Goal: Communication & Community: Answer question/provide support

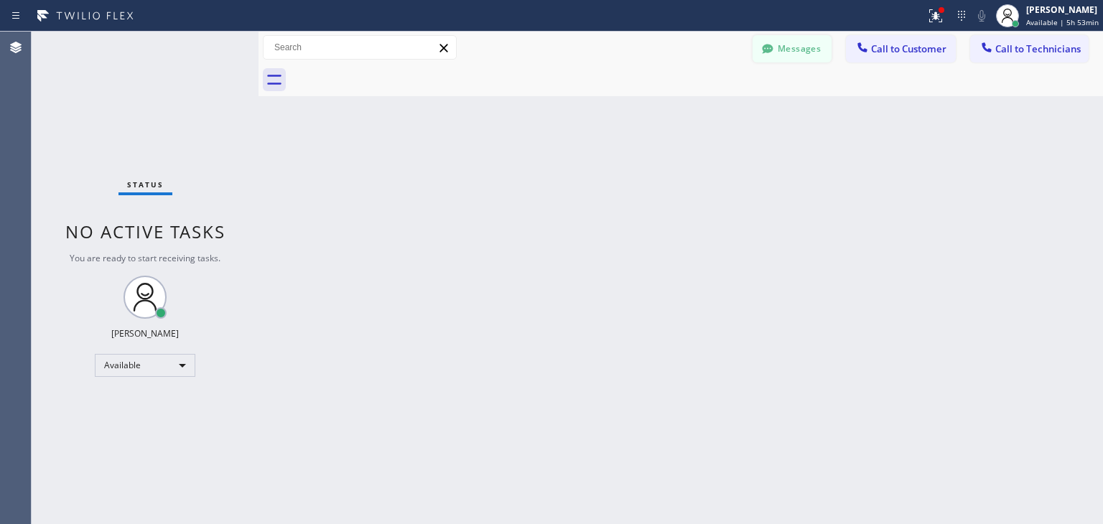
click at [776, 50] on div at bounding box center [767, 50] width 17 height 17
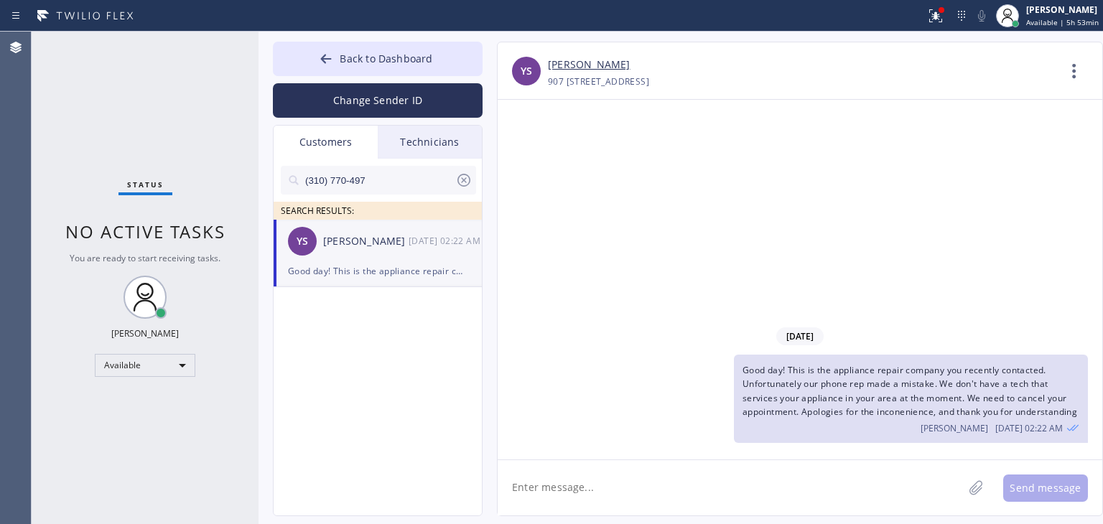
click at [471, 184] on icon at bounding box center [463, 180] width 17 height 17
drag, startPoint x: 402, startPoint y: 206, endPoint x: 432, endPoint y: 175, distance: 43.2
click at [432, 175] on div "SEARCH RESULTS:" at bounding box center [379, 189] width 210 height 61
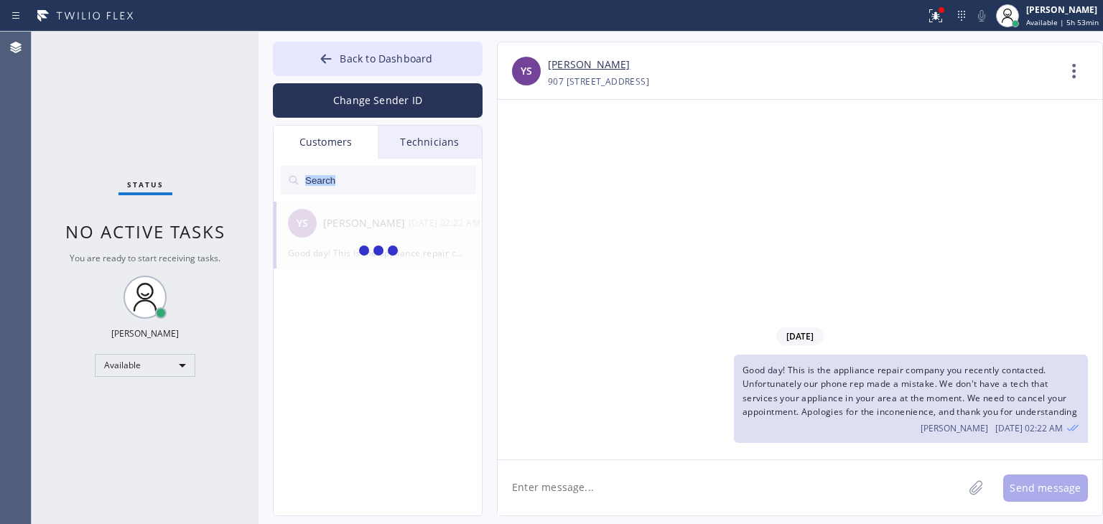
click at [432, 175] on input "text" at bounding box center [390, 180] width 172 height 29
click at [432, 175] on input "[PHONE_NUMBER]" at bounding box center [380, 180] width 152 height 29
click at [432, 175] on input "(626) 422-812" at bounding box center [380, 180] width 152 height 29
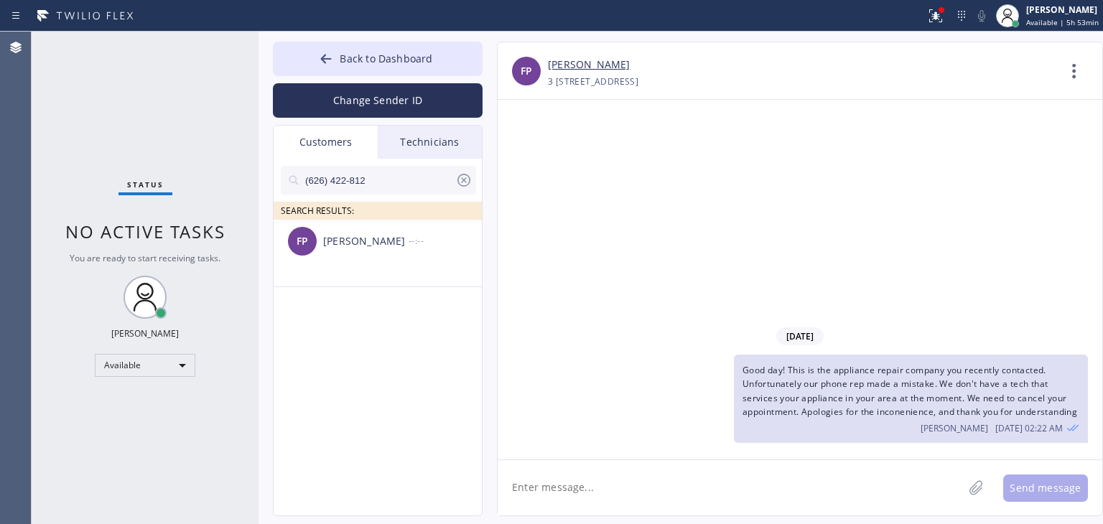
type input "(626) 422-812"
click at [426, 254] on div "FP [PERSON_NAME] --:--" at bounding box center [379, 241] width 210 height 43
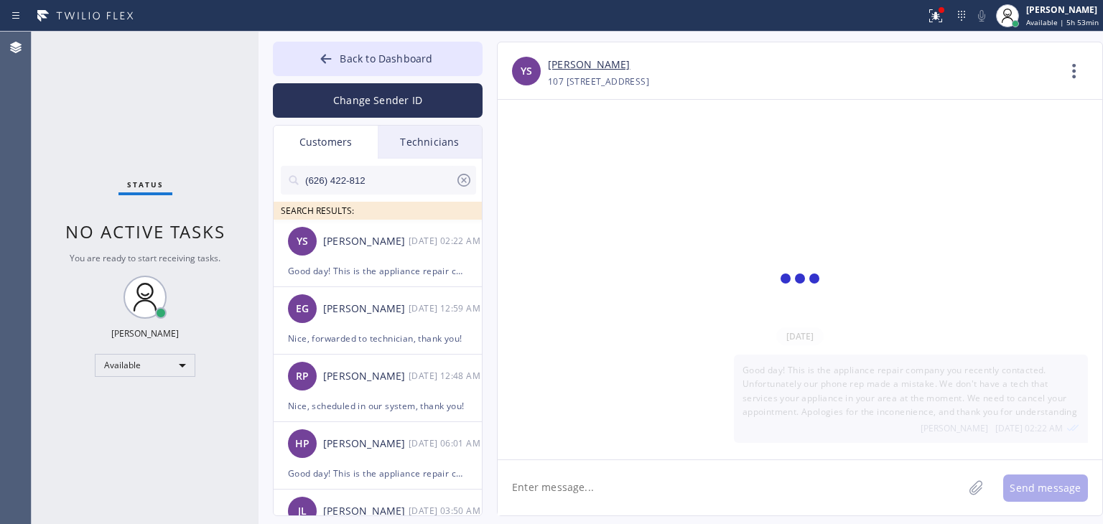
click at [679, 491] on textarea at bounding box center [730, 487] width 465 height 55
type textarea "Hello F"
click at [392, 176] on input "(626) 422-812" at bounding box center [380, 180] width 152 height 29
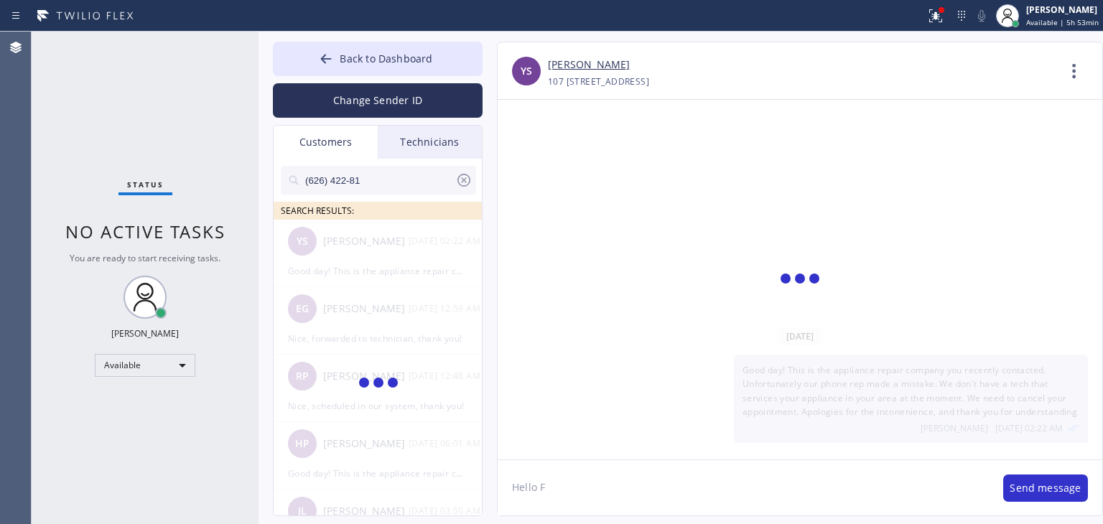
click at [392, 176] on input "(626) 422-81" at bounding box center [380, 180] width 152 height 29
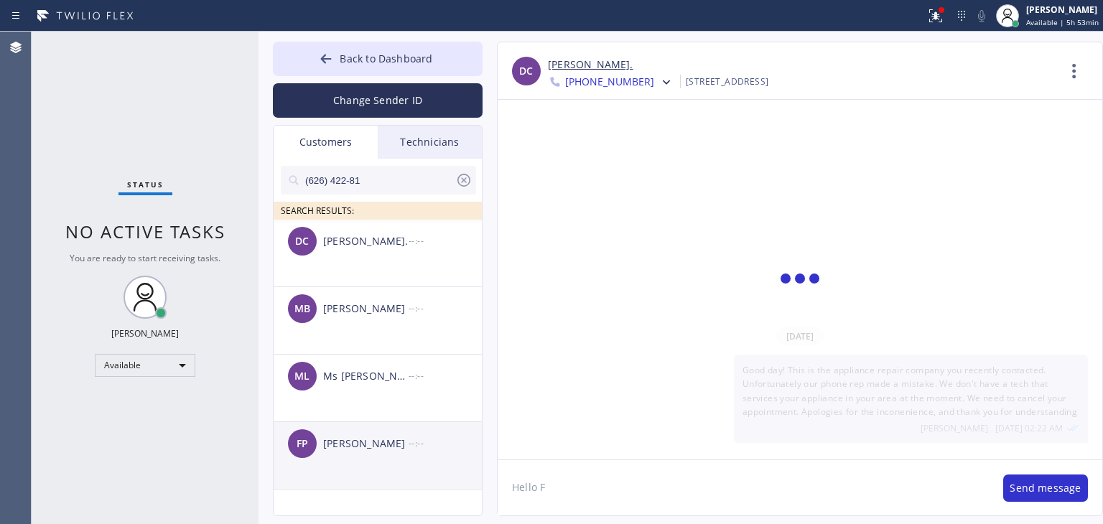
type input "(626) 422-81"
click at [374, 473] on li "FP [PERSON_NAME] --:--" at bounding box center [379, 456] width 210 height 68
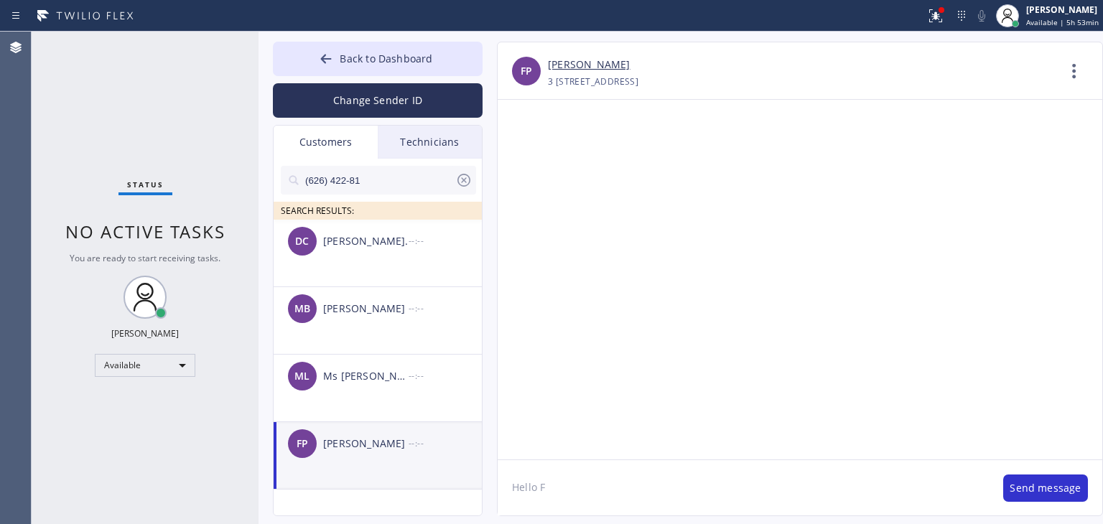
click at [641, 486] on textarea "Hello F" at bounding box center [743, 487] width 491 height 55
click at [937, 502] on textarea "Hello [PERSON_NAME], It's Appliance repair about your fridge. We submitted a re…" at bounding box center [743, 487] width 491 height 55
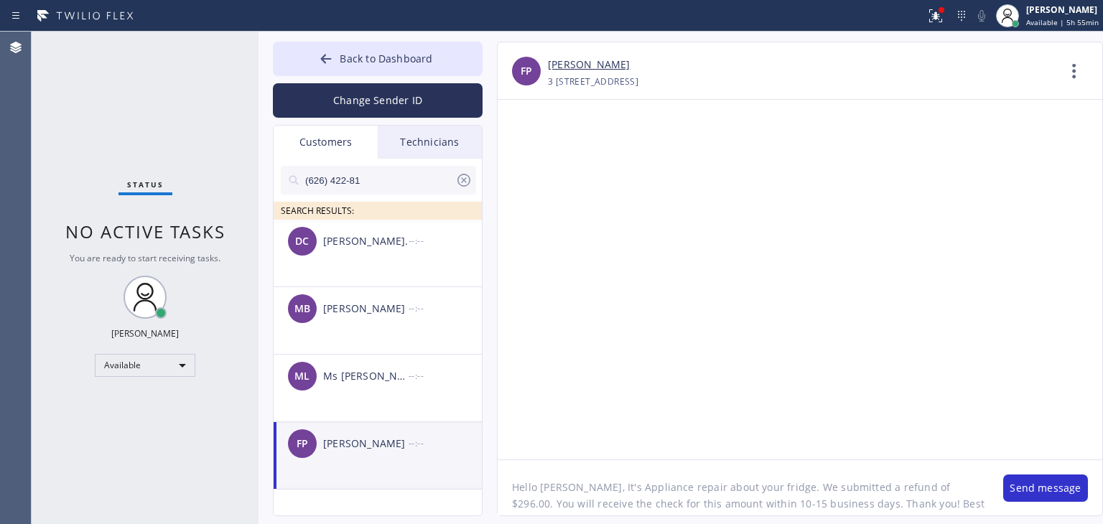
type textarea "Hello [PERSON_NAME], It's Appliance repair about your fridge. We submitted a re…"
click at [1047, 504] on div "Hello [PERSON_NAME], It's Appliance repair about your fridge. We submitted a re…" at bounding box center [800, 488] width 605 height 56
click at [1033, 481] on button "Send message" at bounding box center [1045, 488] width 85 height 27
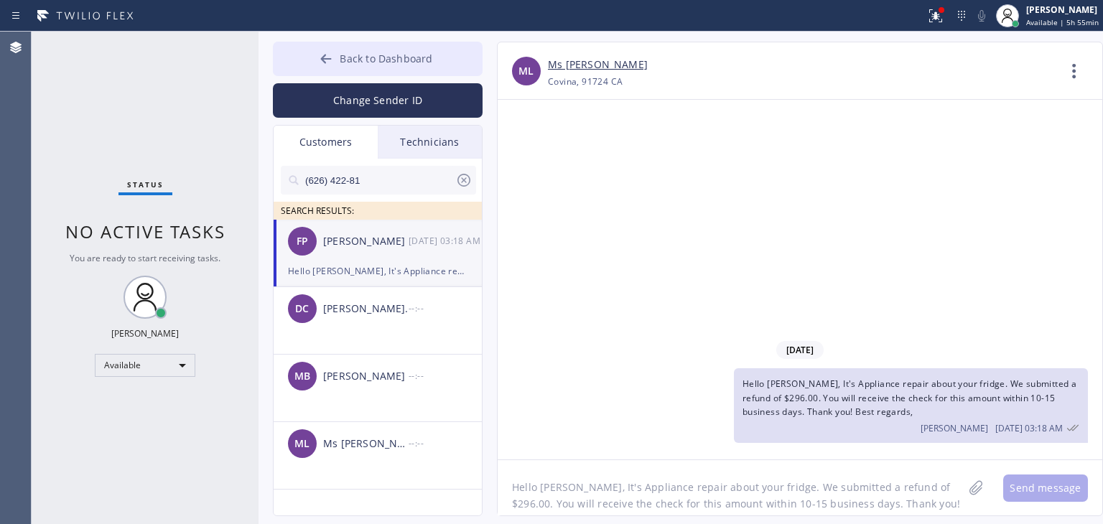
click at [454, 59] on button "Back to Dashboard" at bounding box center [378, 59] width 210 height 34
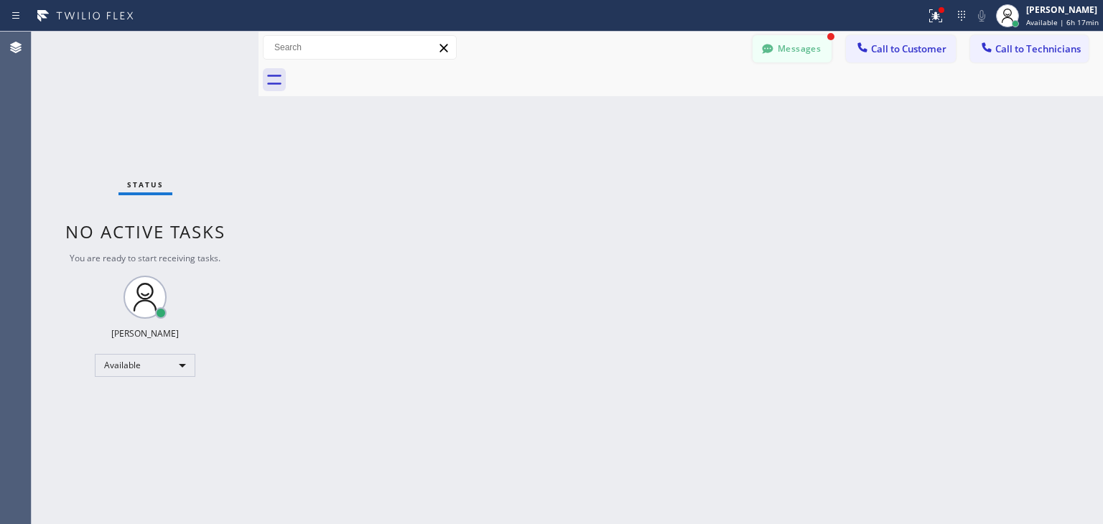
click at [787, 45] on button "Messages" at bounding box center [792, 48] width 79 height 27
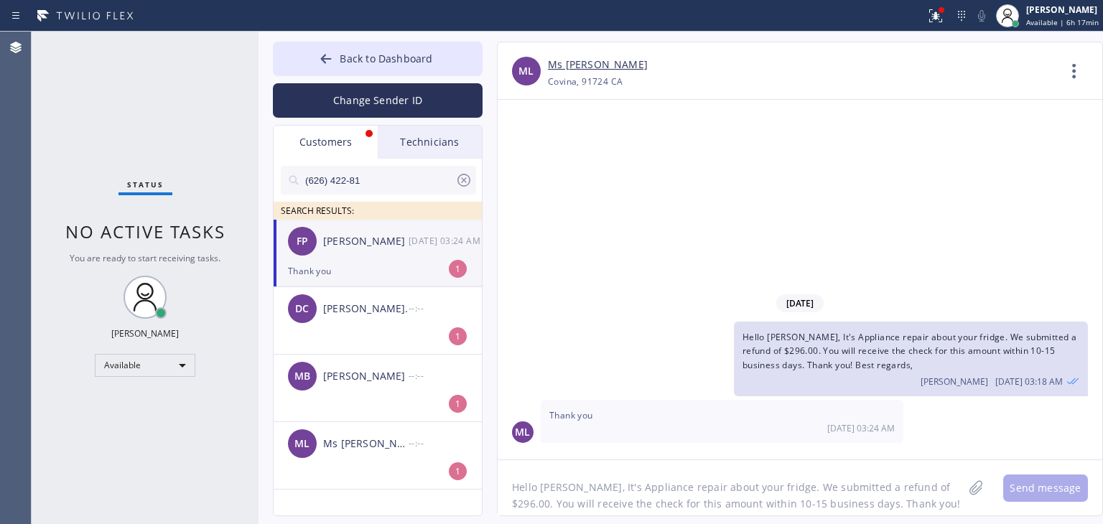
click at [386, 250] on div "FP [PERSON_NAME] [DATE] 03:24 AM" at bounding box center [379, 241] width 210 height 43
click at [457, 173] on icon at bounding box center [463, 180] width 17 height 17
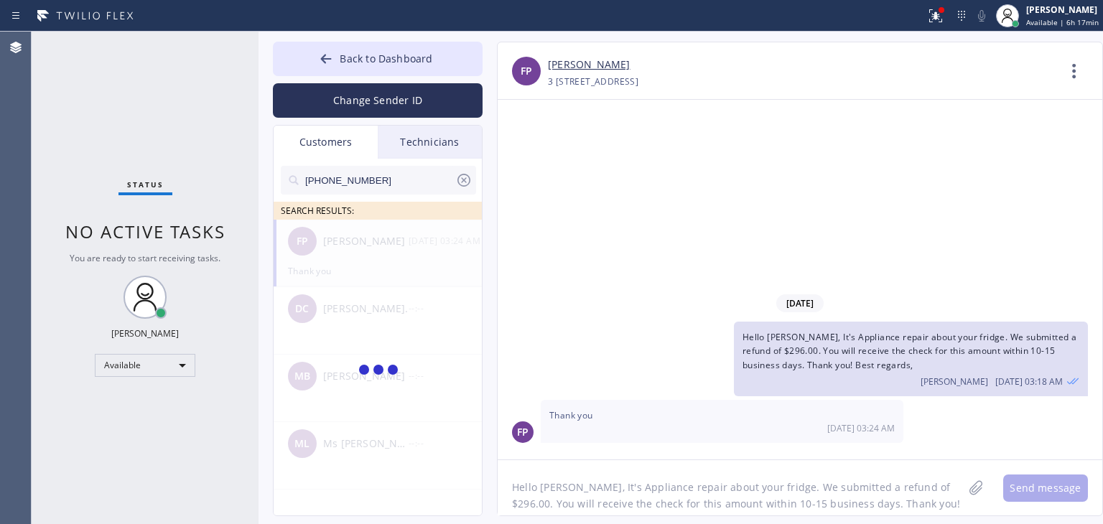
click at [387, 185] on input "[PHONE_NUMBER]" at bounding box center [380, 180] width 152 height 29
click at [387, 185] on input "(951) 470-612_" at bounding box center [380, 180] width 152 height 29
type input "(951) 470-612"
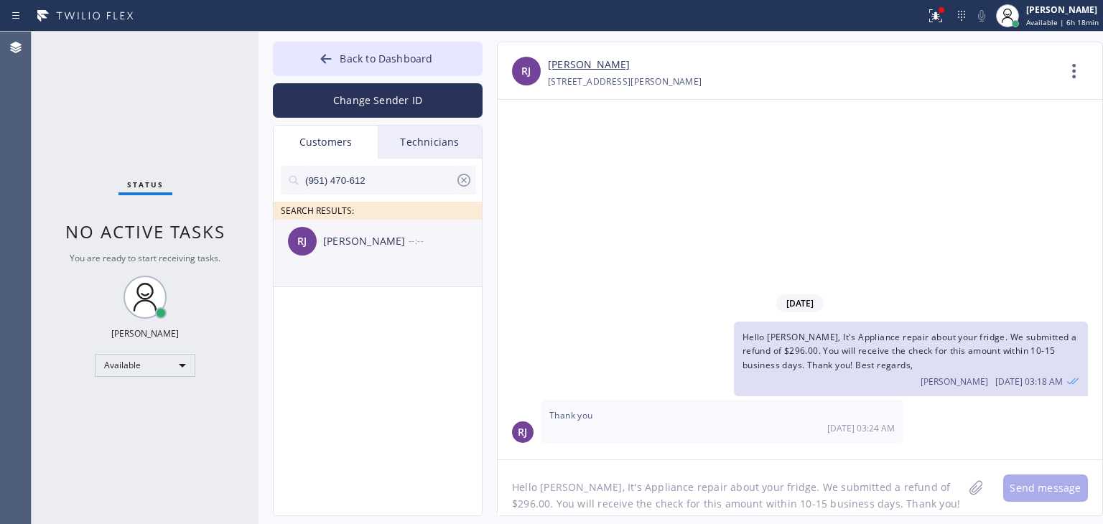
click at [390, 256] on div "[PERSON_NAME] --:--" at bounding box center [379, 241] width 210 height 43
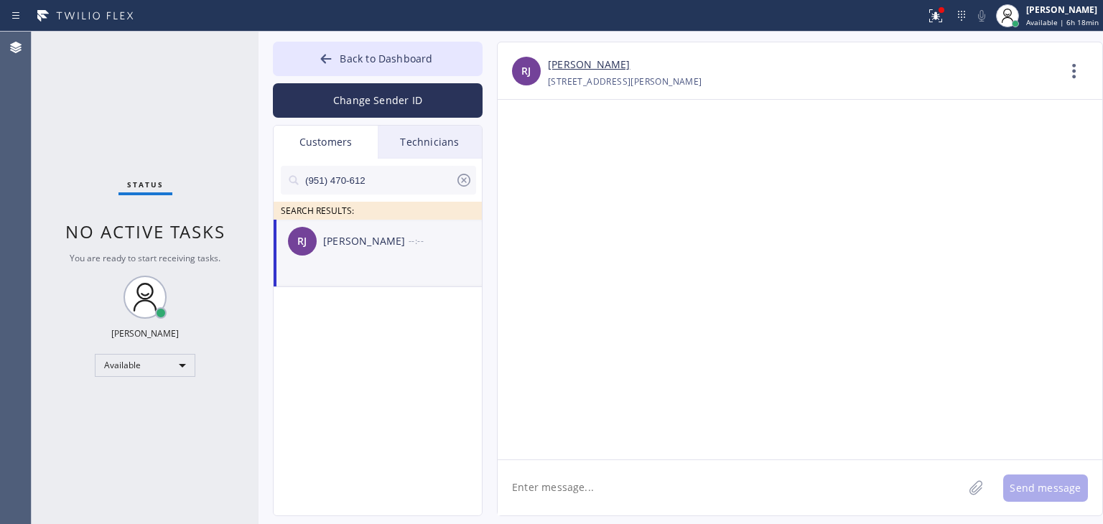
paste textarea "Good day! This is the appliance repair company you recently contacted. Unfortun…"
type textarea "Good day! This is the appliance repair company you recently contacted. Unfortun…"
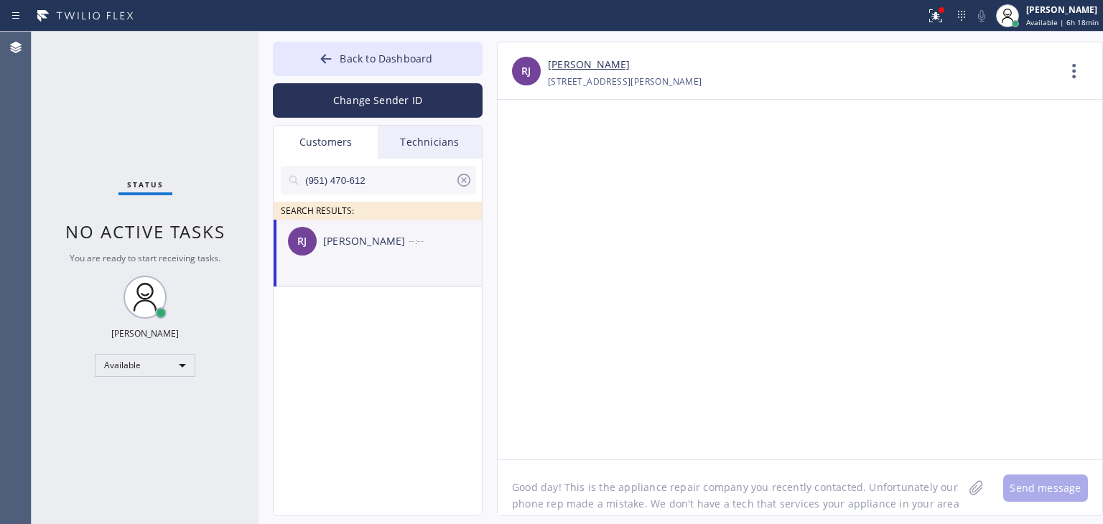
scroll to position [29, 0]
click at [681, 474] on textarea "Good day! This is the appliance repair company you recently contacted. Unfortun…" at bounding box center [730, 487] width 465 height 55
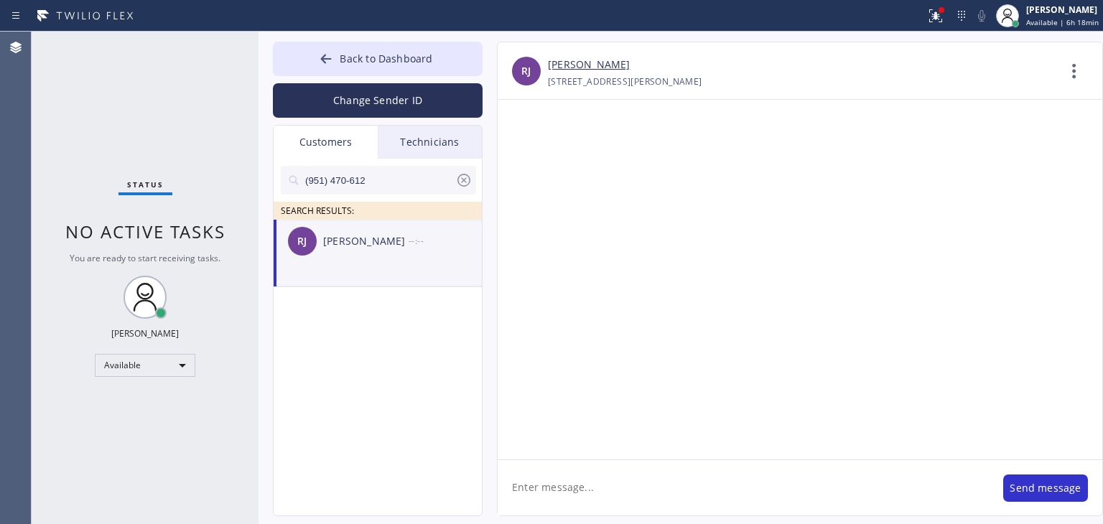
scroll to position [0, 0]
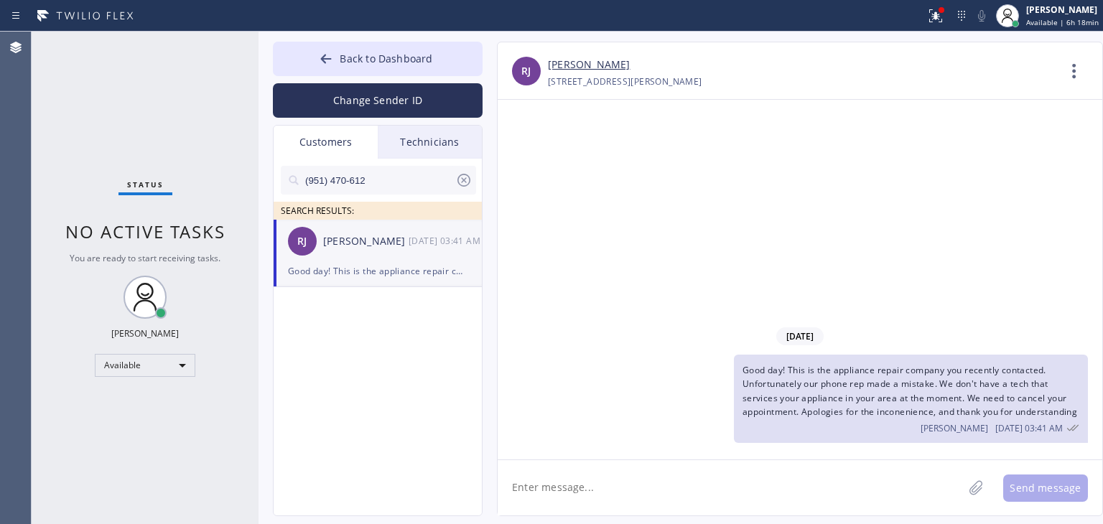
click at [465, 176] on icon at bounding box center [463, 180] width 17 height 17
click at [442, 130] on div "Technicians" at bounding box center [430, 142] width 104 height 33
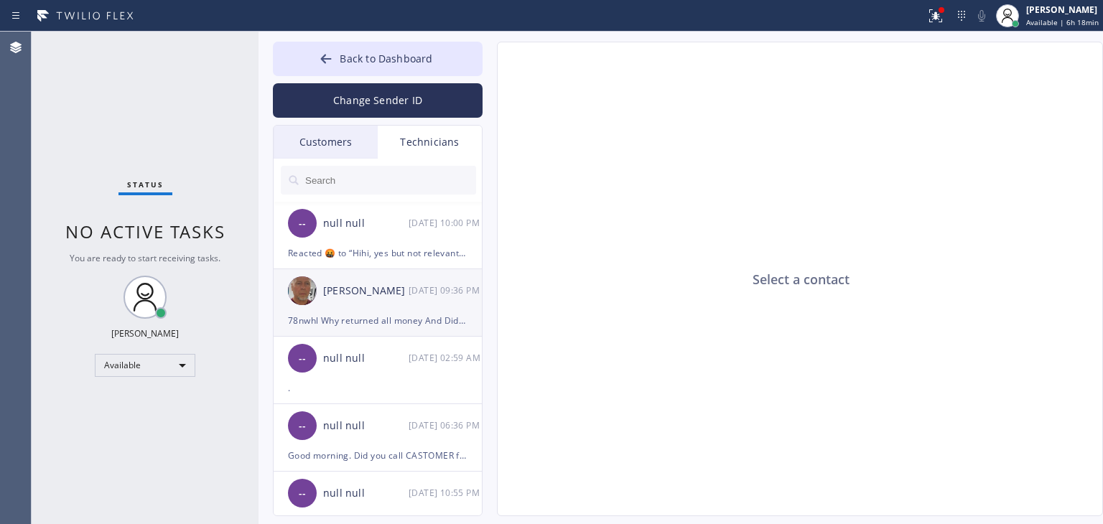
click at [340, 315] on div "78nwhl Why returned all money And Did not keep restocking fee I lost $250" at bounding box center [378, 320] width 180 height 17
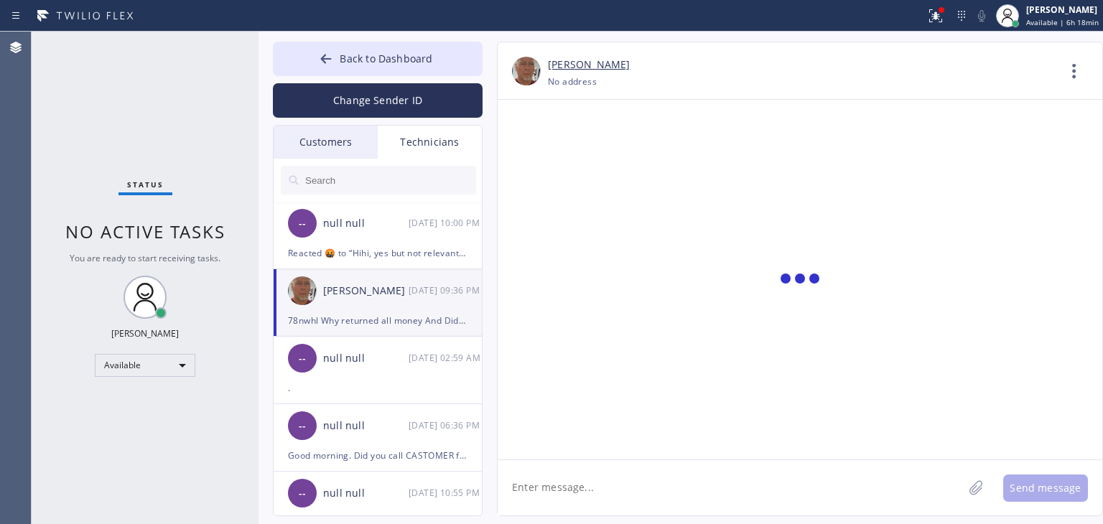
click at [363, 129] on div "Customers" at bounding box center [326, 142] width 104 height 33
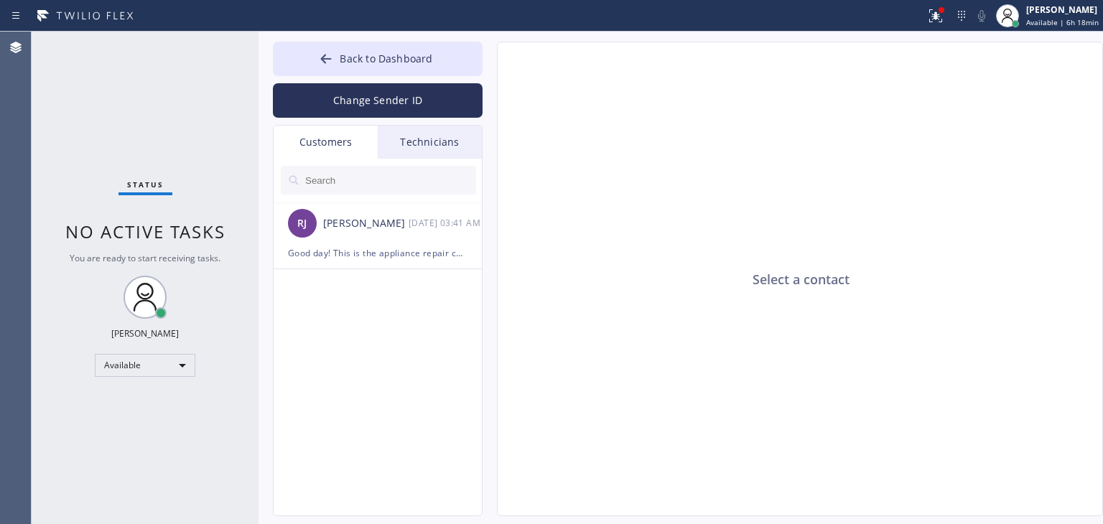
click at [407, 185] on input "text" at bounding box center [390, 180] width 172 height 29
drag, startPoint x: 417, startPoint y: 84, endPoint x: 406, endPoint y: 58, distance: 28.3
click at [406, 58] on div "Back to Dashboard Change Sender ID Customers Technicians [PERSON_NAME] [DATE] 0…" at bounding box center [378, 279] width 210 height 475
click at [406, 58] on span "Back to Dashboard" at bounding box center [386, 59] width 93 height 14
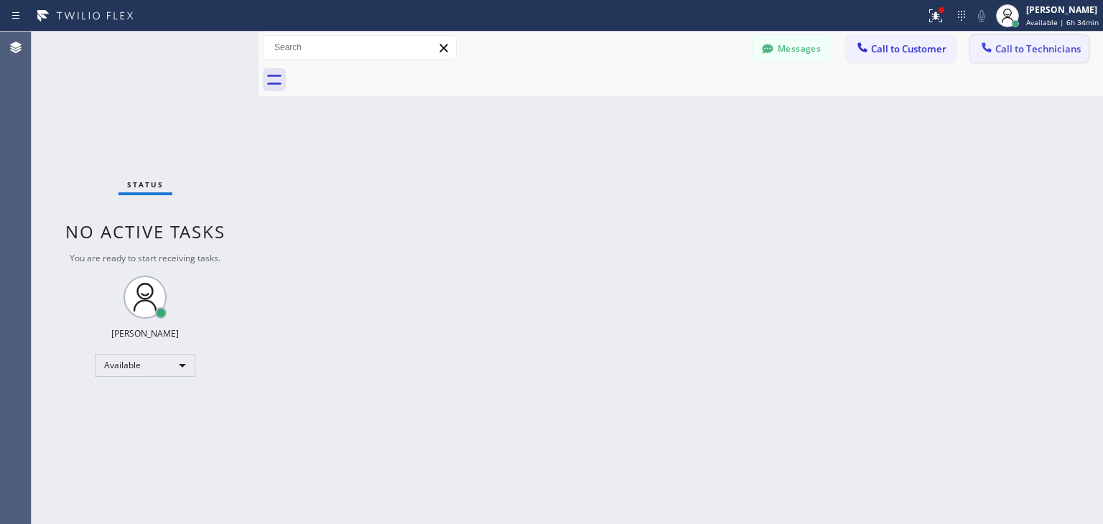
click at [1023, 61] on button "Call to Technicians" at bounding box center [1029, 48] width 119 height 27
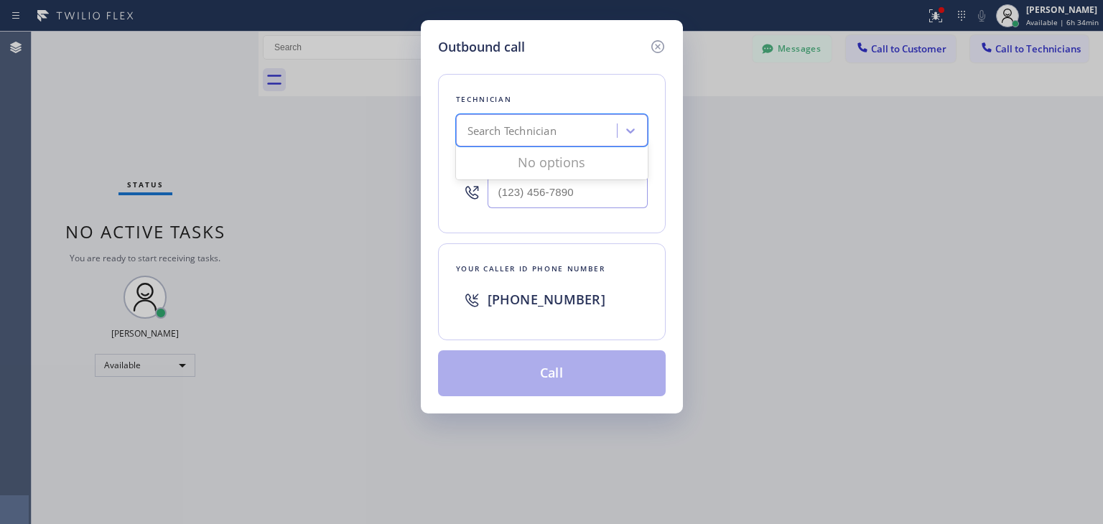
click at [603, 132] on div "Search Technician" at bounding box center [538, 131] width 157 height 25
type input "ilia"
click at [589, 166] on div "[PERSON_NAME]" at bounding box center [552, 161] width 192 height 26
type input "[PHONE_NUMBER]"
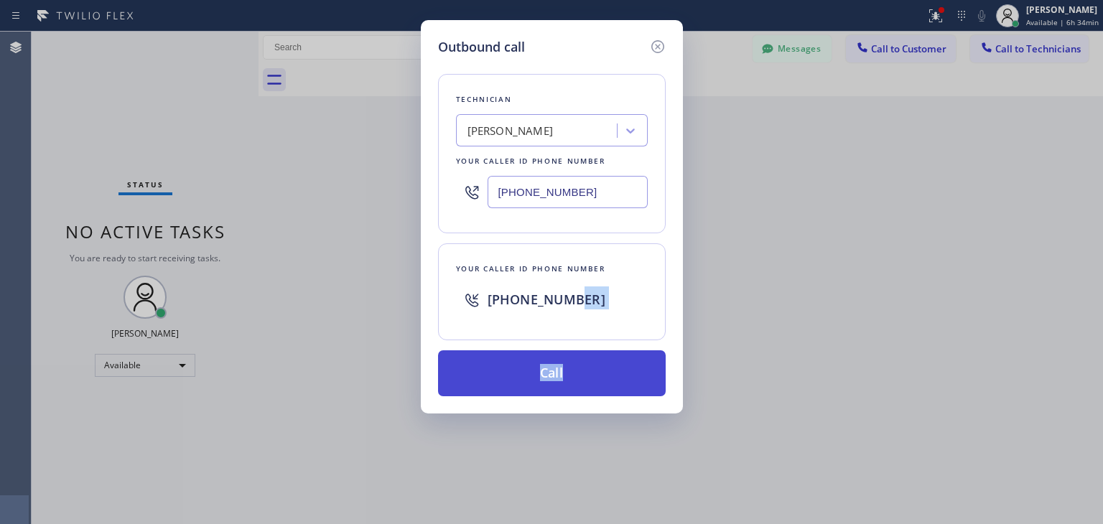
drag, startPoint x: 572, startPoint y: 333, endPoint x: 575, endPoint y: 387, distance: 54.0
click at [575, 387] on div "Technician [PERSON_NAME] Your caller id phone number [PHONE_NUMBER] Your caller…" at bounding box center [552, 227] width 228 height 340
click at [575, 387] on button "Call" at bounding box center [552, 374] width 228 height 46
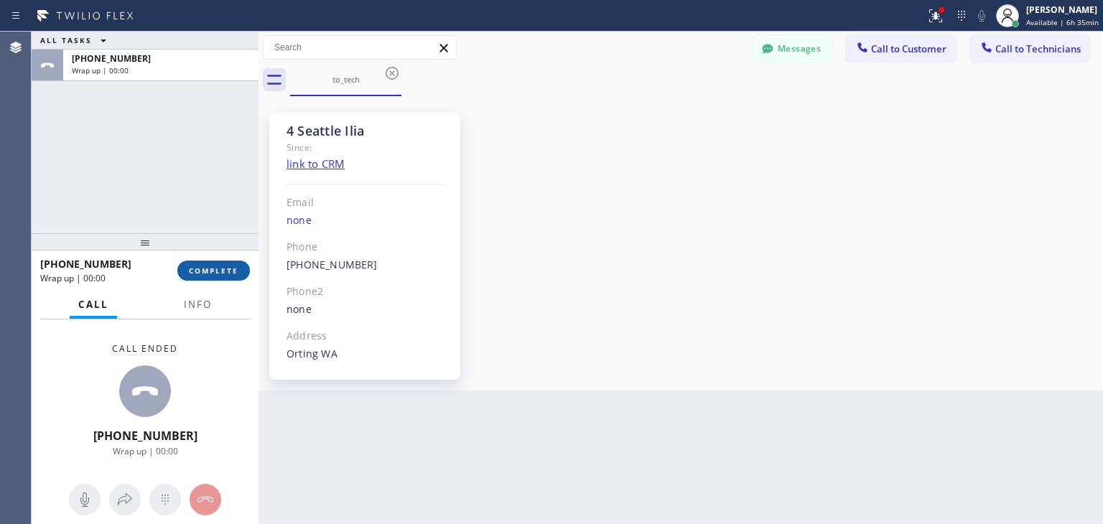
click at [210, 276] on button "COMPLETE" at bounding box center [213, 271] width 73 height 20
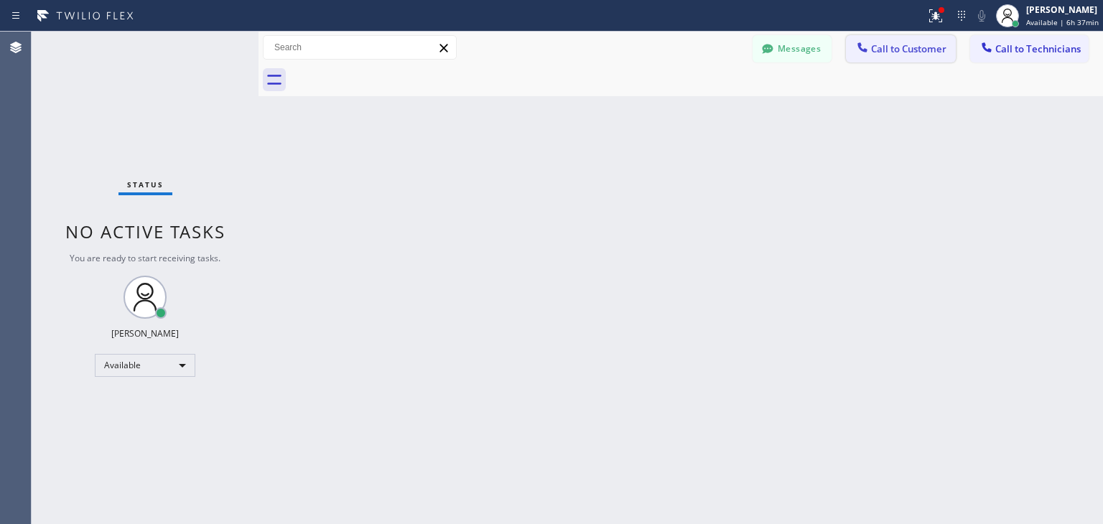
click at [896, 37] on button "Call to Customer" at bounding box center [901, 48] width 110 height 27
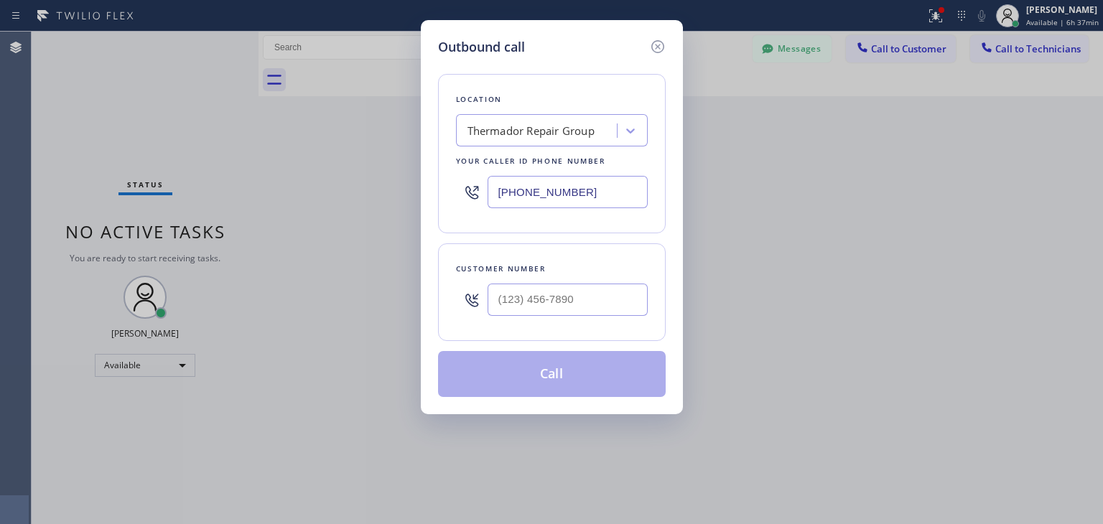
drag, startPoint x: 584, startPoint y: 282, endPoint x: 580, endPoint y: 306, distance: 24.7
click at [580, 306] on div at bounding box center [568, 300] width 160 height 47
paste input "206) 235-8677"
click at [580, 306] on input "(___) ___-____" at bounding box center [568, 300] width 160 height 32
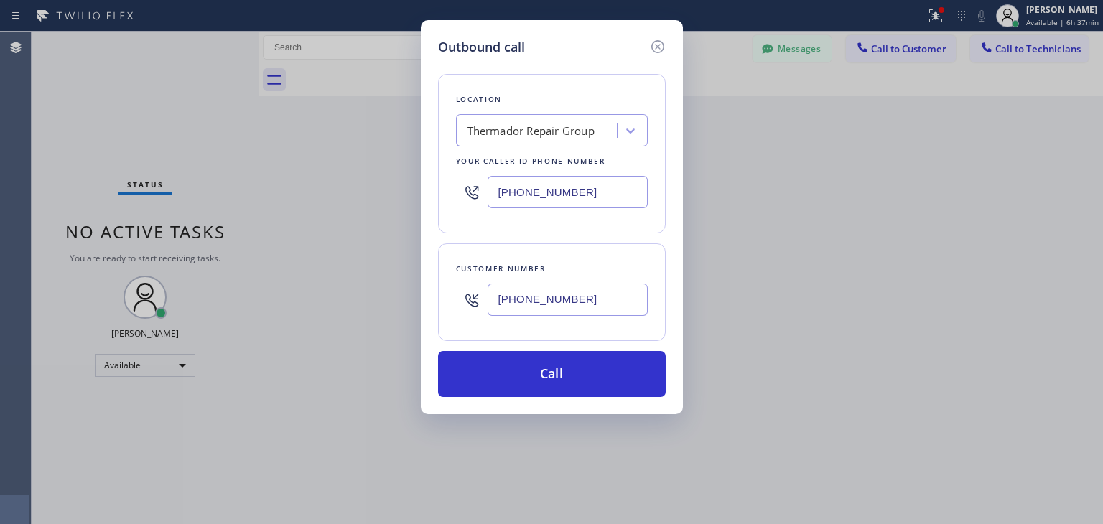
type input "[PHONE_NUMBER]"
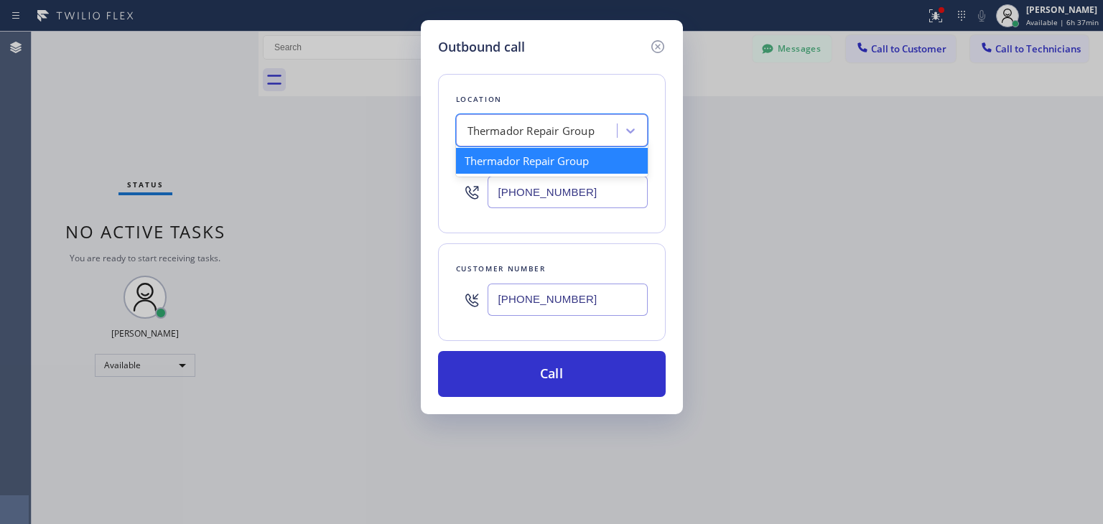
click at [562, 142] on div "Thermador Repair Group" at bounding box center [538, 131] width 157 height 25
paste input "GE Monogram Repair Expert [GEOGRAPHIC_DATA]"
type input "GE Monogram Repair Expert [GEOGRAPHIC_DATA]"
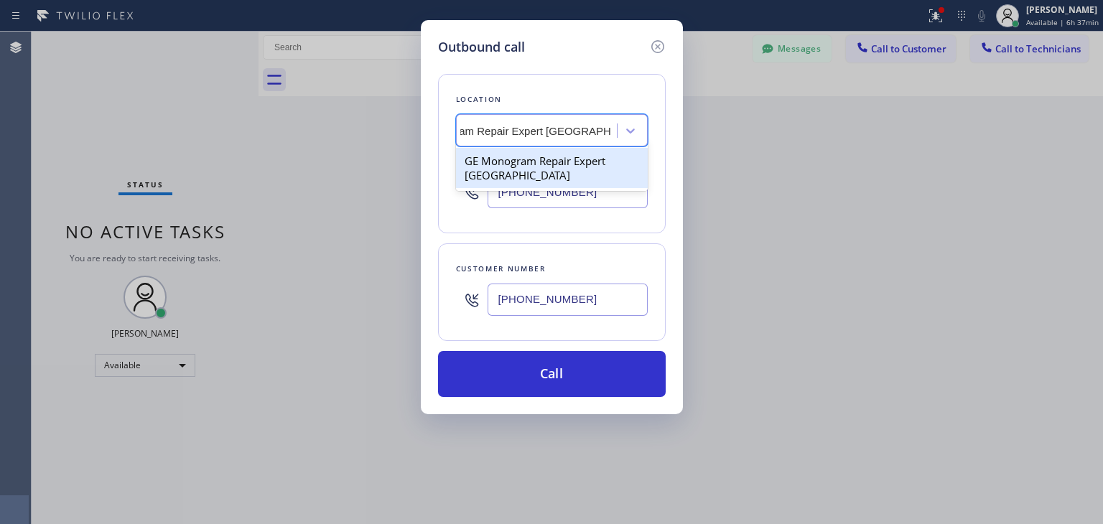
click at [580, 159] on div "GE Monogram Repair Expert [GEOGRAPHIC_DATA]" at bounding box center [552, 168] width 192 height 40
type input "[PHONE_NUMBER]"
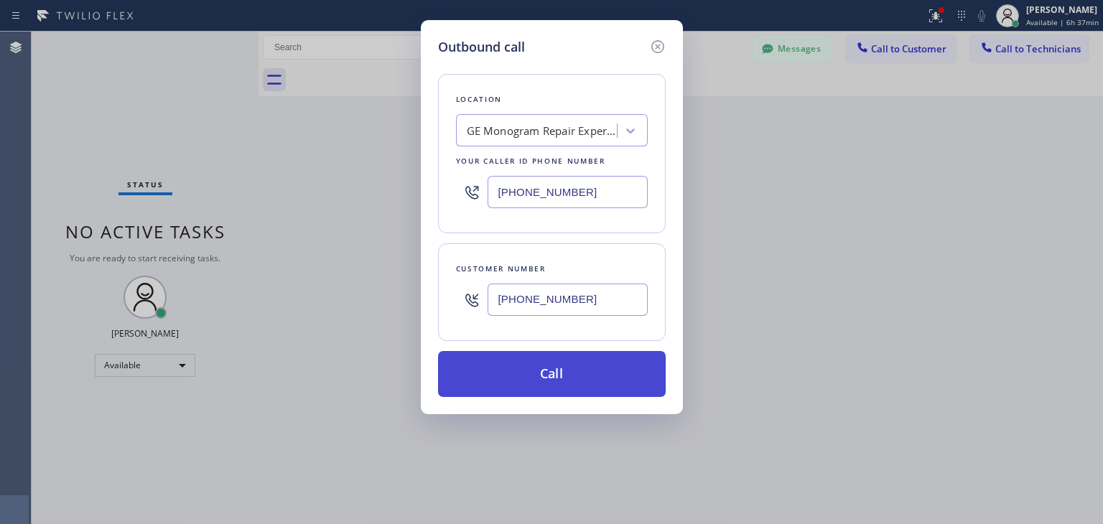
click at [578, 377] on button "Call" at bounding box center [552, 374] width 228 height 46
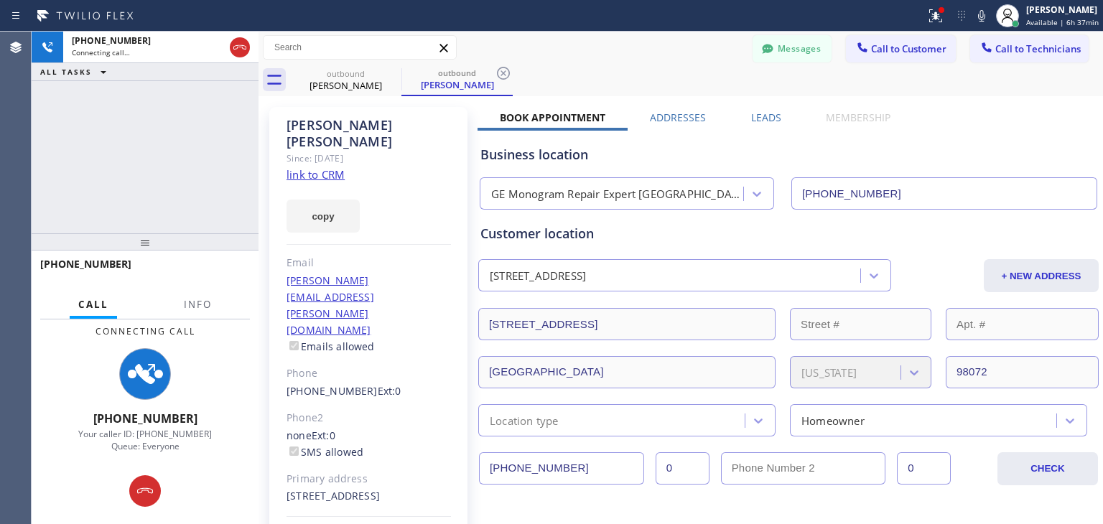
type input "[PHONE_NUMBER]"
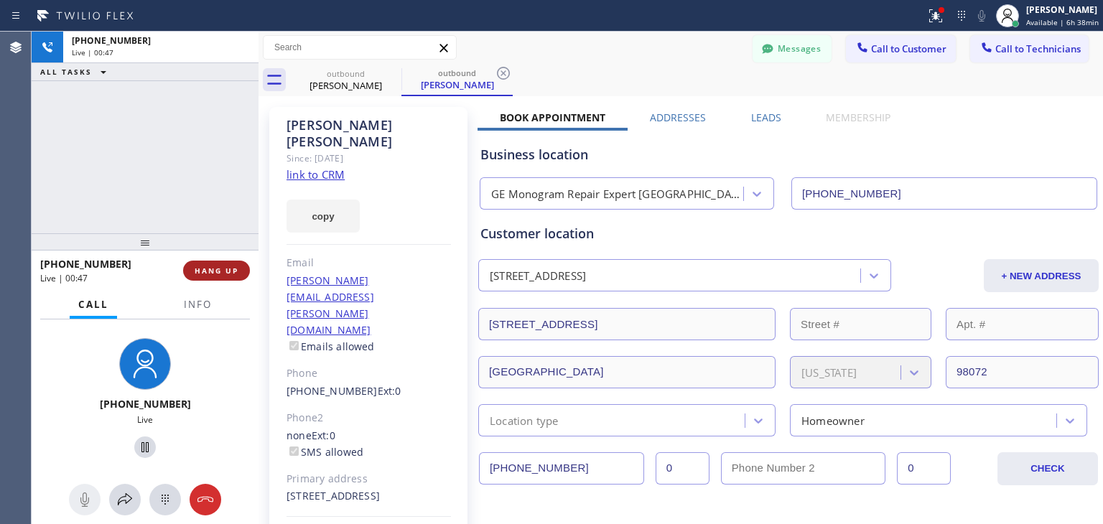
click at [233, 273] on span "HANG UP" at bounding box center [217, 271] width 44 height 10
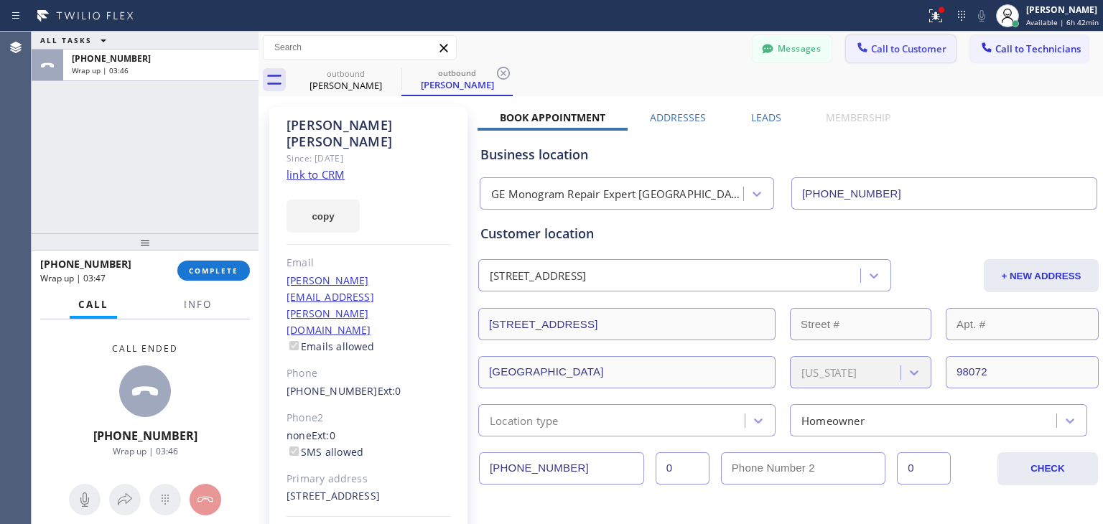
click at [918, 47] on span "Call to Customer" at bounding box center [908, 48] width 75 height 13
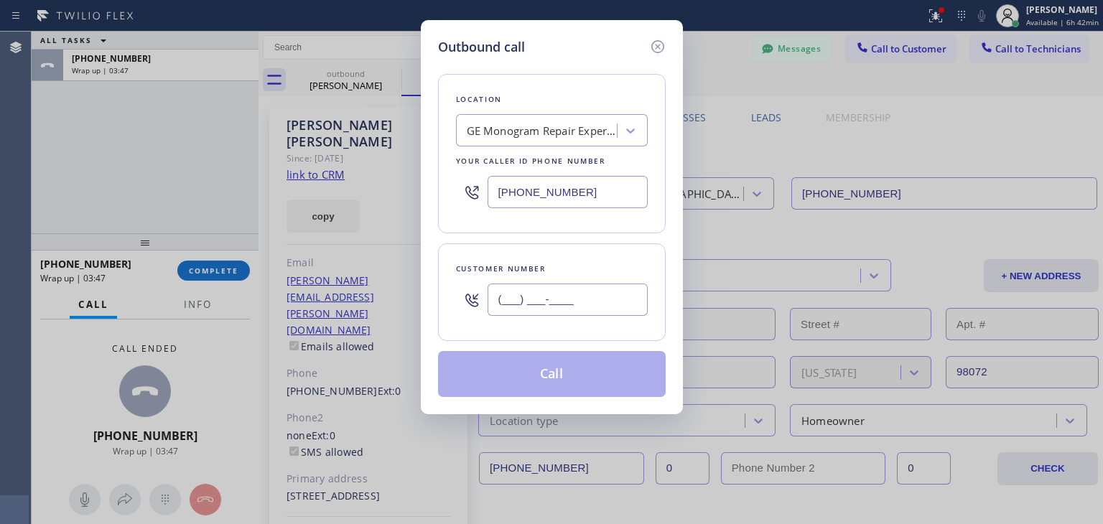
paste input "4085"
click at [544, 296] on input "(___) ___-4085" at bounding box center [568, 300] width 160 height 32
paste input "408) 500-2251"
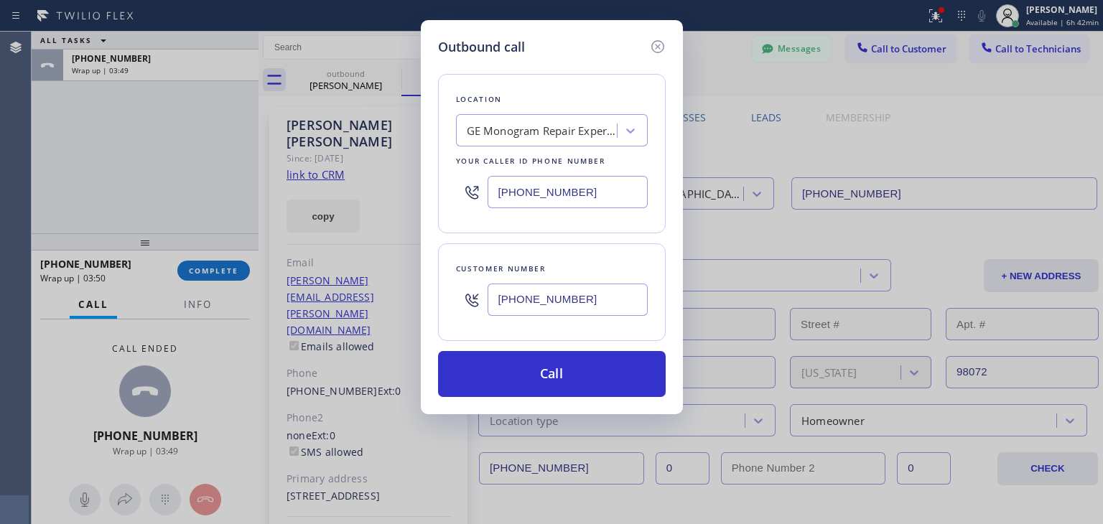
type input "[PHONE_NUMBER]"
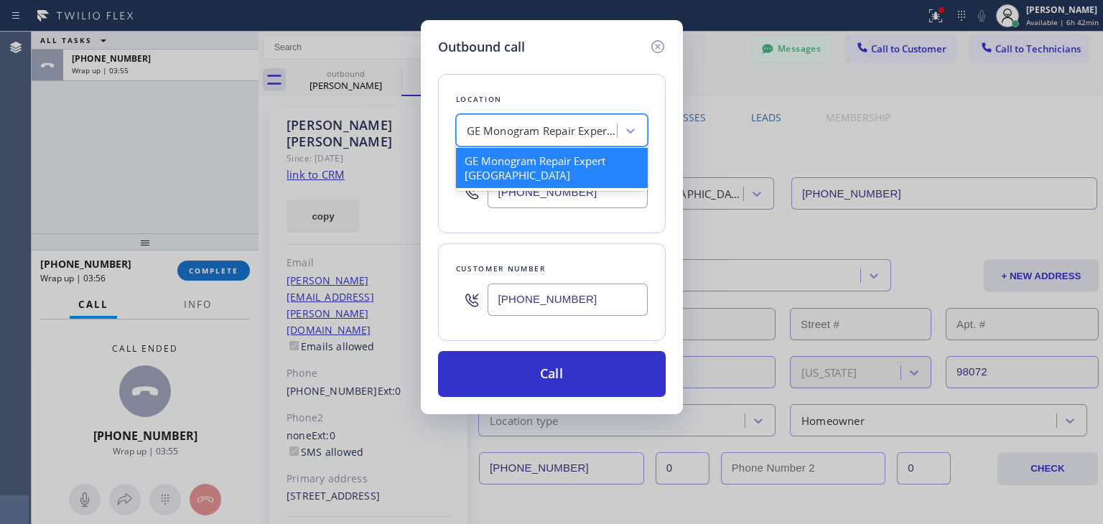
paste input "Sub Zero Appliance Repair [GEOGRAPHIC_DATA][PERSON_NAME]"
type input "Sub Zero Appliance Repair [GEOGRAPHIC_DATA][PERSON_NAME]"
click at [580, 121] on div "GE Monogram Repair Expert [PERSON_NAME] Sub Zero Appliance Repair [GEOGRAPHIC_D…" at bounding box center [538, 131] width 157 height 25
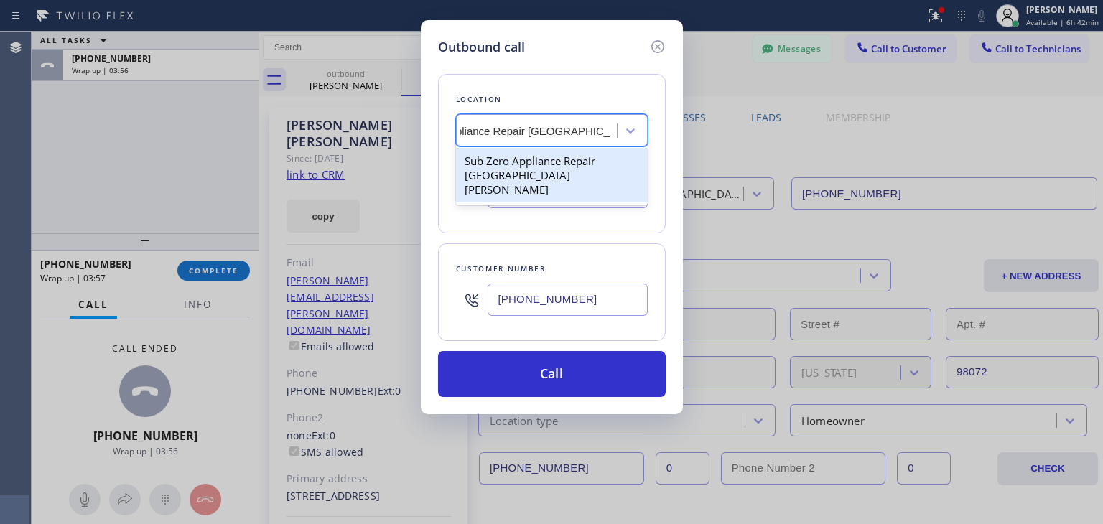
click at [575, 161] on div "Sub Zero Appliance Repair [GEOGRAPHIC_DATA][PERSON_NAME]" at bounding box center [552, 175] width 192 height 55
type input "[PHONE_NUMBER]"
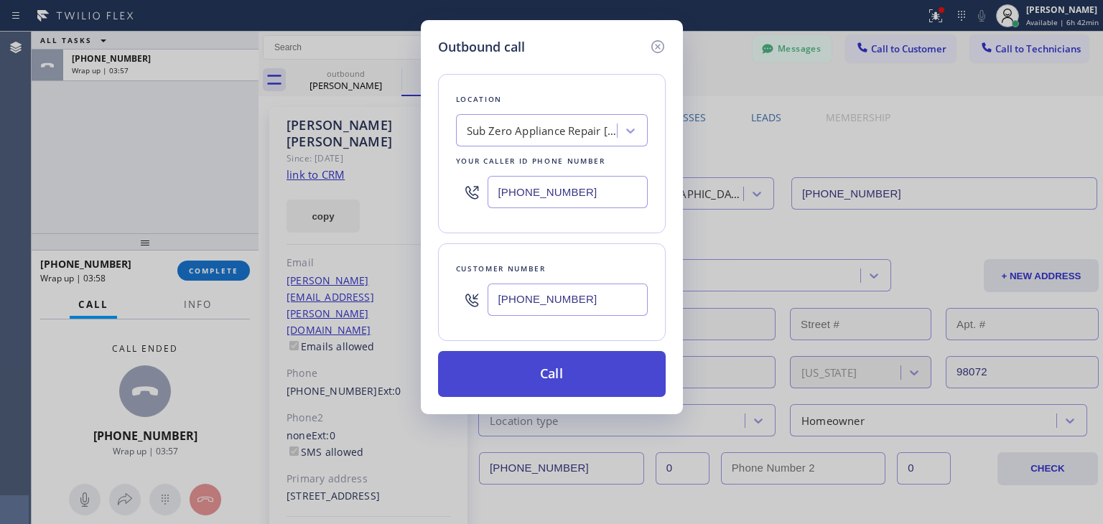
click at [585, 374] on button "Call" at bounding box center [552, 374] width 228 height 46
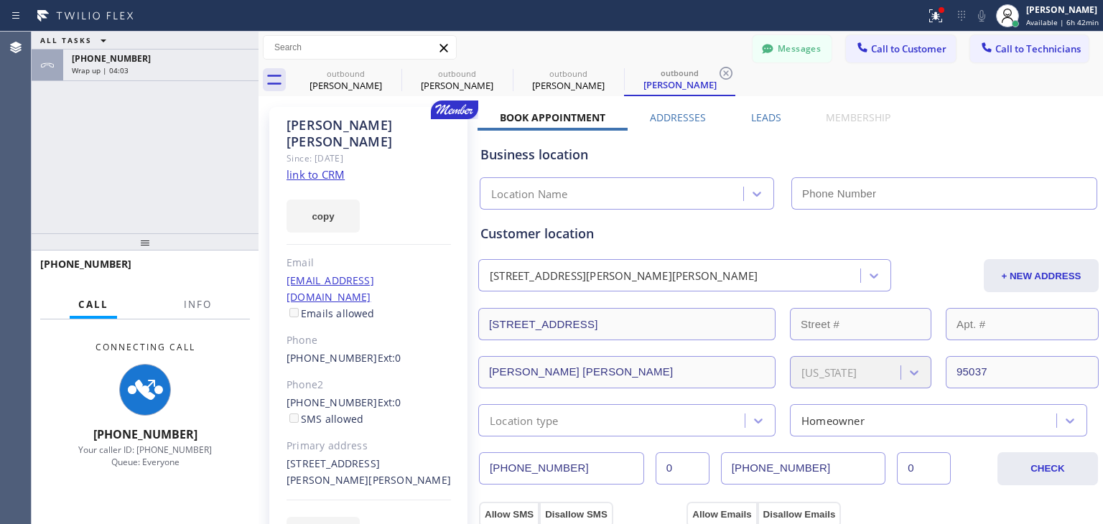
type input "[PHONE_NUMBER]"
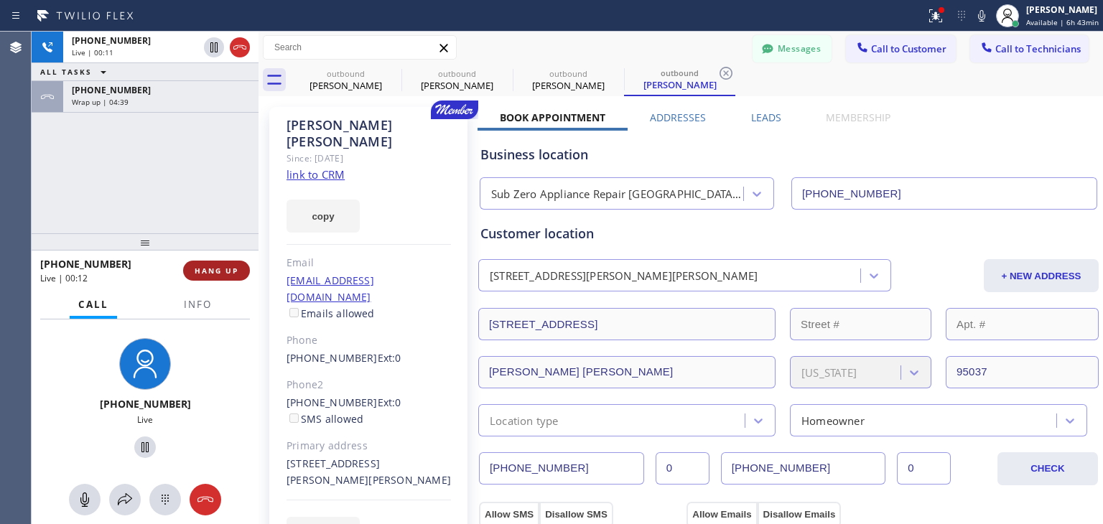
click at [223, 266] on span "HANG UP" at bounding box center [217, 271] width 44 height 10
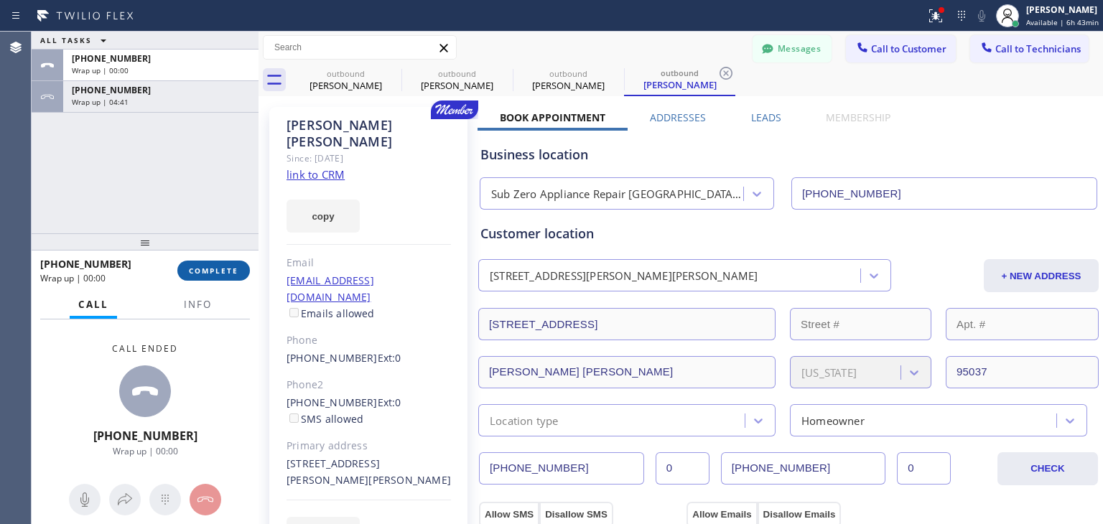
click at [223, 266] on span "COMPLETE" at bounding box center [214, 271] width 50 height 10
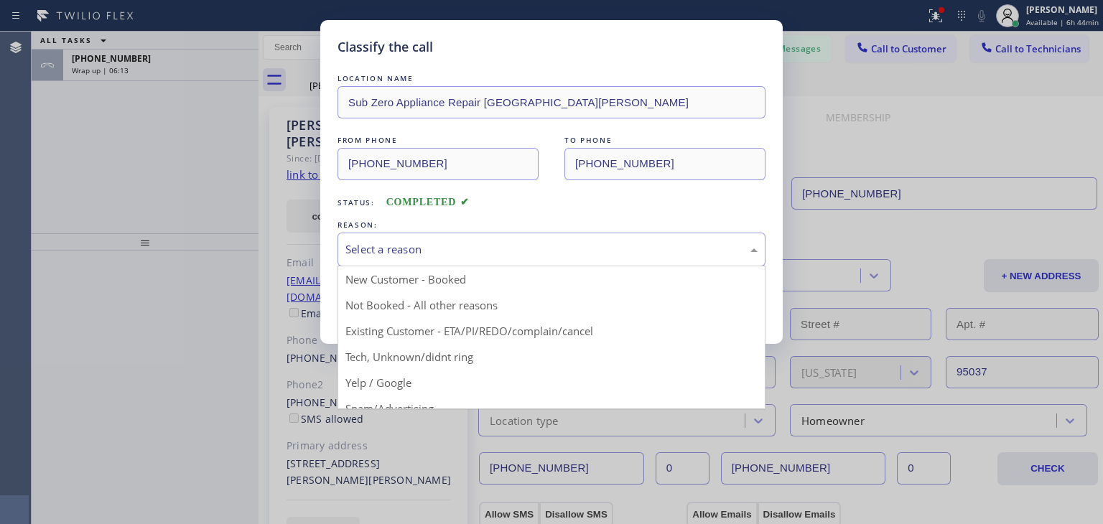
click at [652, 264] on div "Select a reason New Customer - Booked Not Booked - All other reasons Existing C…" at bounding box center [552, 250] width 428 height 34
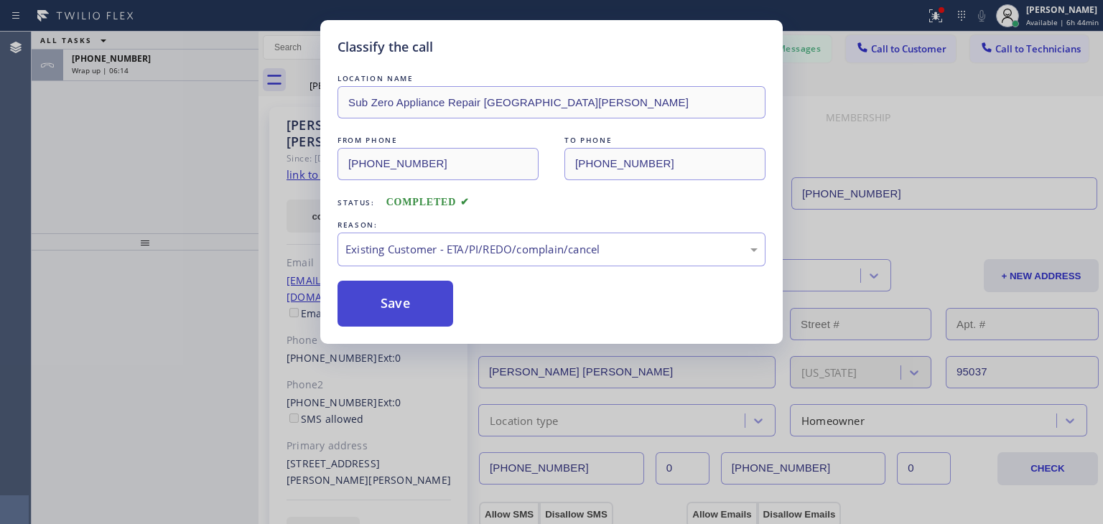
click at [422, 305] on button "Save" at bounding box center [396, 304] width 116 height 46
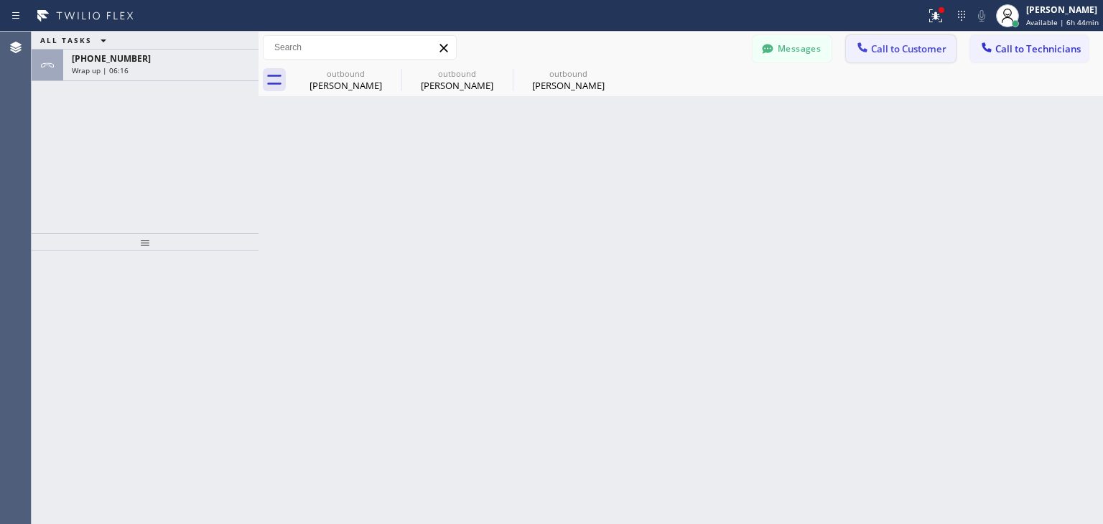
click at [910, 60] on button "Call to Customer" at bounding box center [901, 48] width 110 height 27
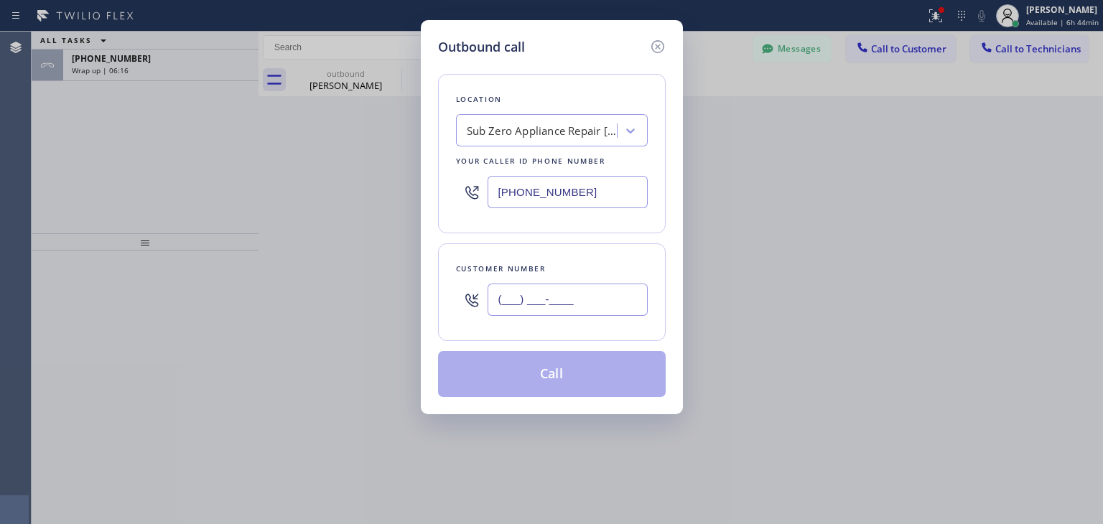
paste input "559) 786-2302"
click at [598, 310] on input "(___) ___-____" at bounding box center [568, 300] width 160 height 32
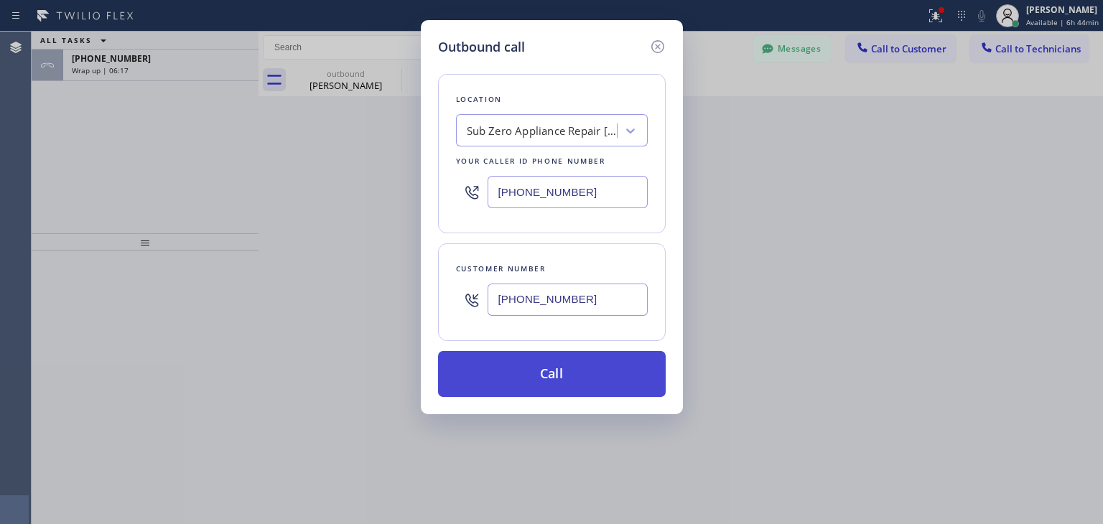
type input "[PHONE_NUMBER]"
click at [575, 360] on button "Call" at bounding box center [552, 374] width 228 height 46
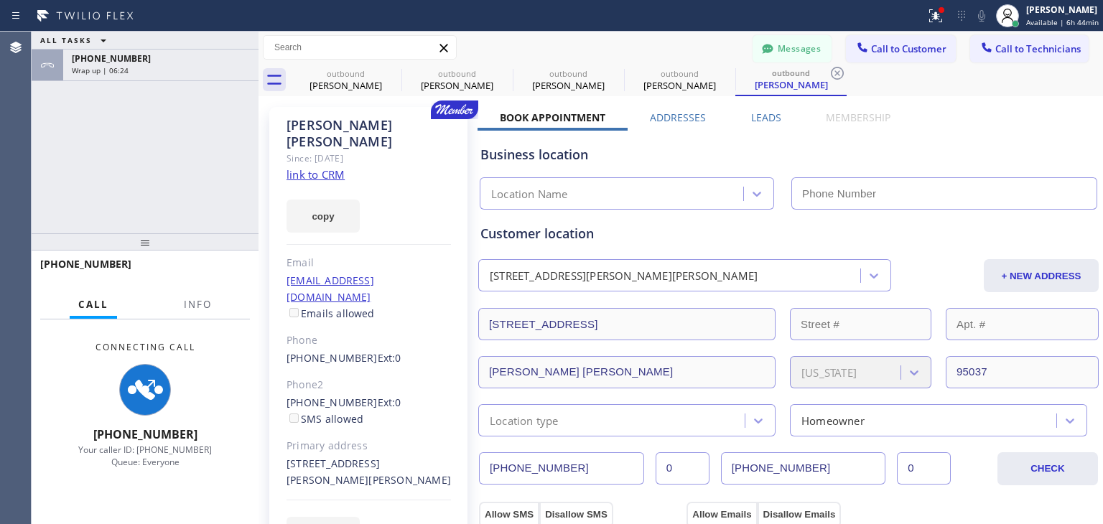
type input "[PHONE_NUMBER]"
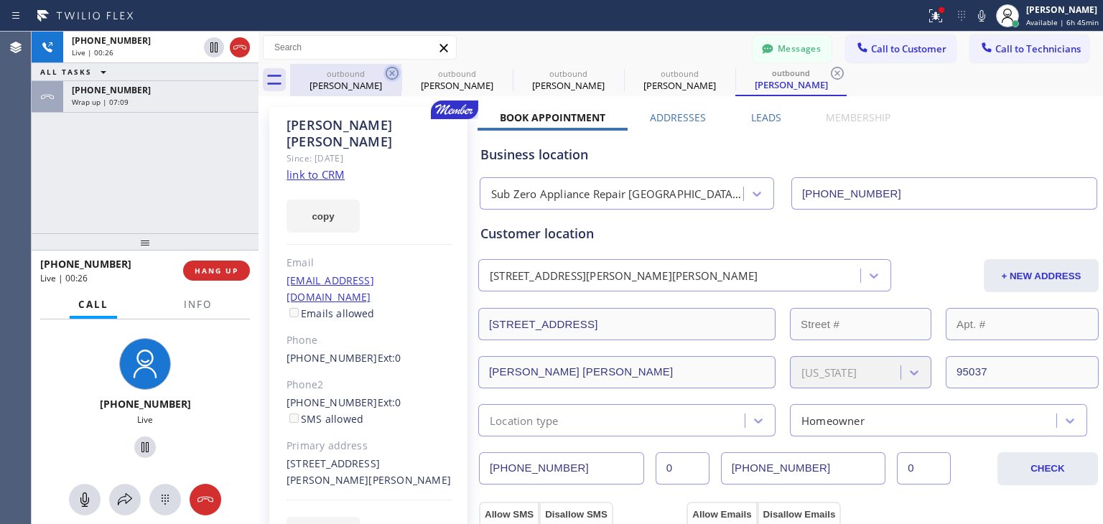
click at [391, 78] on icon at bounding box center [392, 73] width 13 height 13
click at [0, 0] on icon at bounding box center [0, 0] width 0 height 0
type input "[PHONE_NUMBER]"
click at [391, 78] on icon at bounding box center [392, 73] width 13 height 13
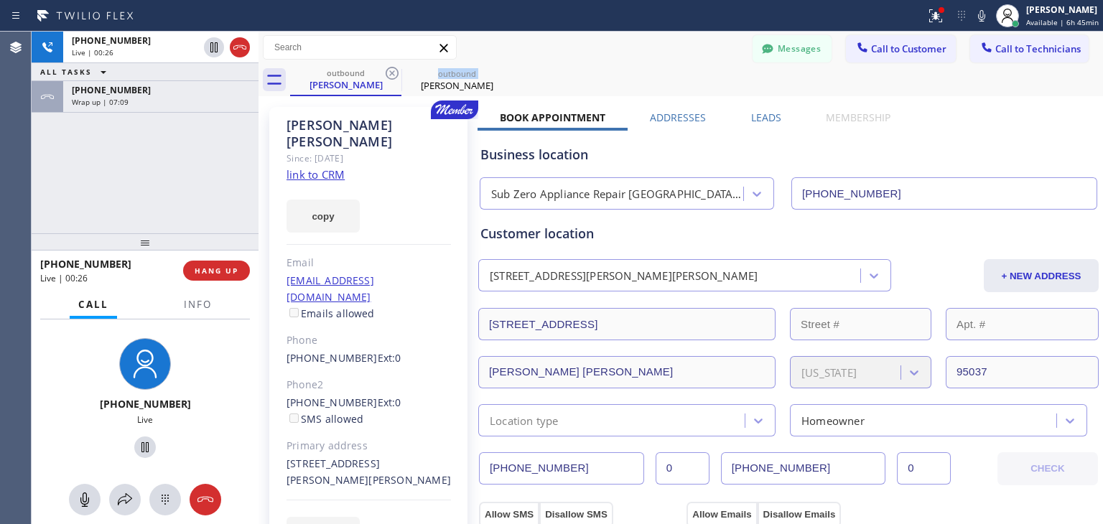
click at [391, 78] on icon at bounding box center [392, 73] width 13 height 13
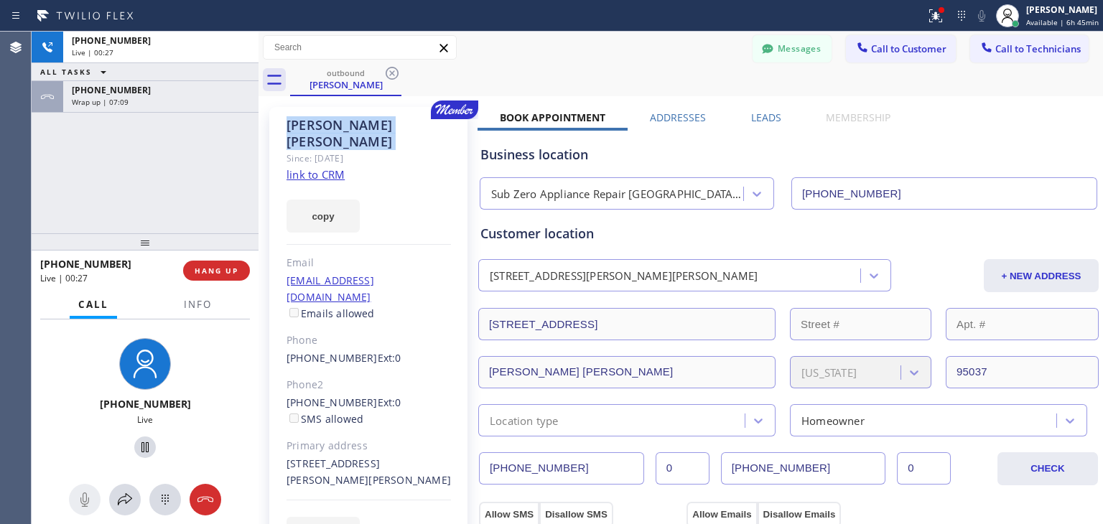
click at [391, 78] on icon at bounding box center [392, 73] width 13 height 13
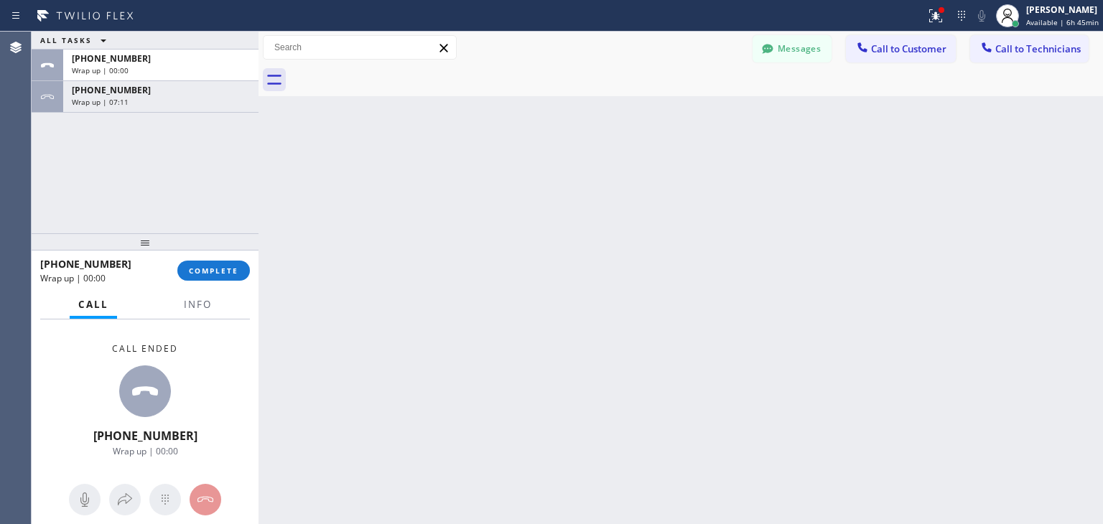
click at [391, 78] on div at bounding box center [696, 80] width 813 height 32
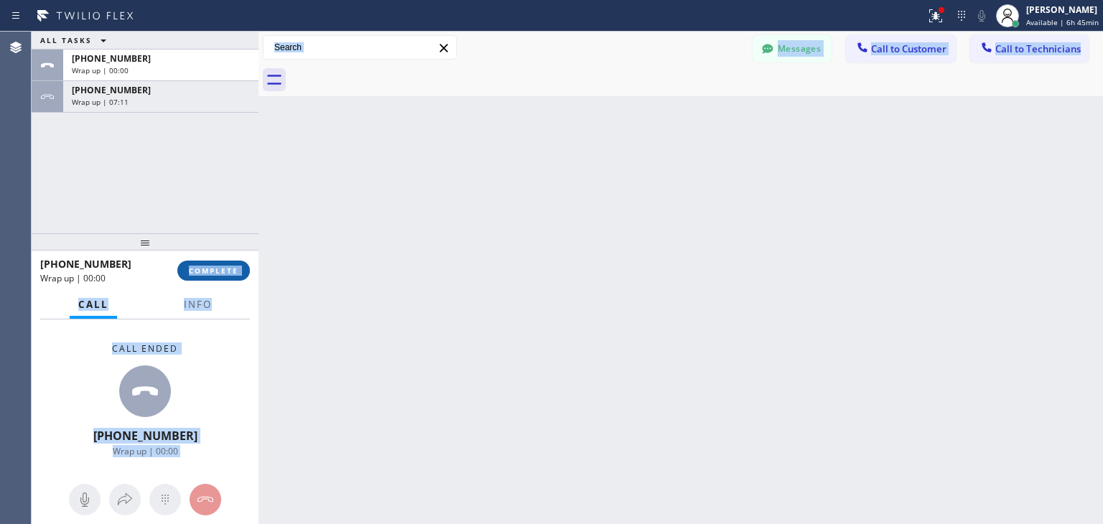
drag, startPoint x: 391, startPoint y: 78, endPoint x: 227, endPoint y: 262, distance: 246.7
click at [227, 262] on div "ALL TASKS ALL TASKS ACTIVE TASKS TASKS IN WRAP UP [PHONE_NUMBER] Wrap up | 00:0…" at bounding box center [568, 278] width 1072 height 493
click at [227, 262] on button "COMPLETE" at bounding box center [213, 271] width 73 height 20
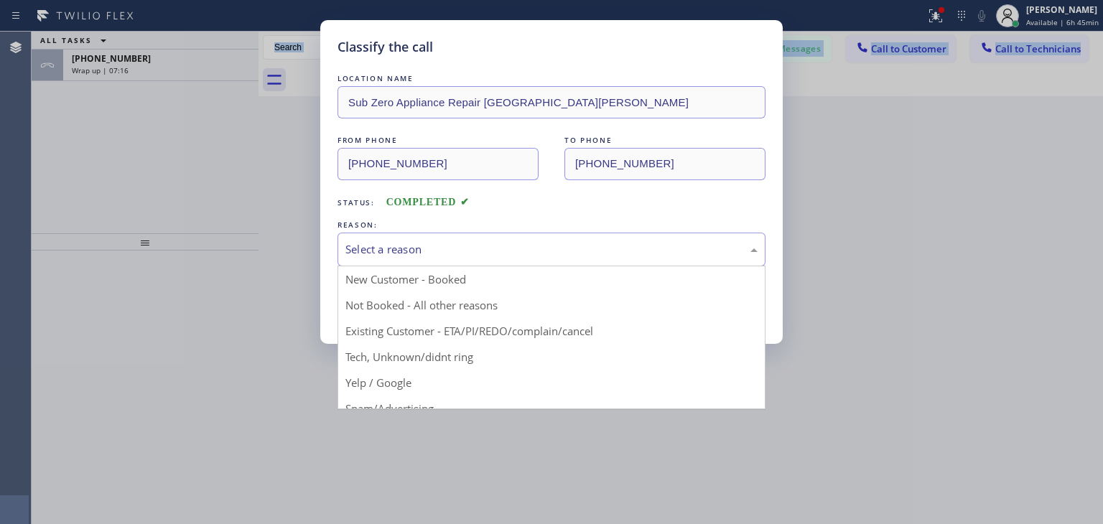
click at [608, 262] on div "Select a reason" at bounding box center [552, 250] width 428 height 34
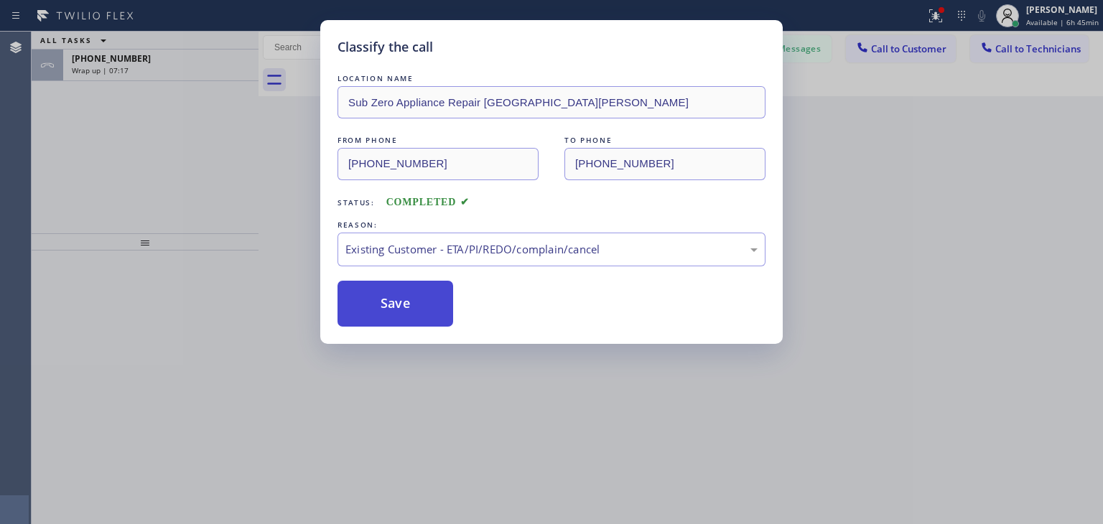
drag, startPoint x: 572, startPoint y: 322, endPoint x: 450, endPoint y: 300, distance: 123.3
click at [450, 300] on button "Save" at bounding box center [396, 304] width 116 height 46
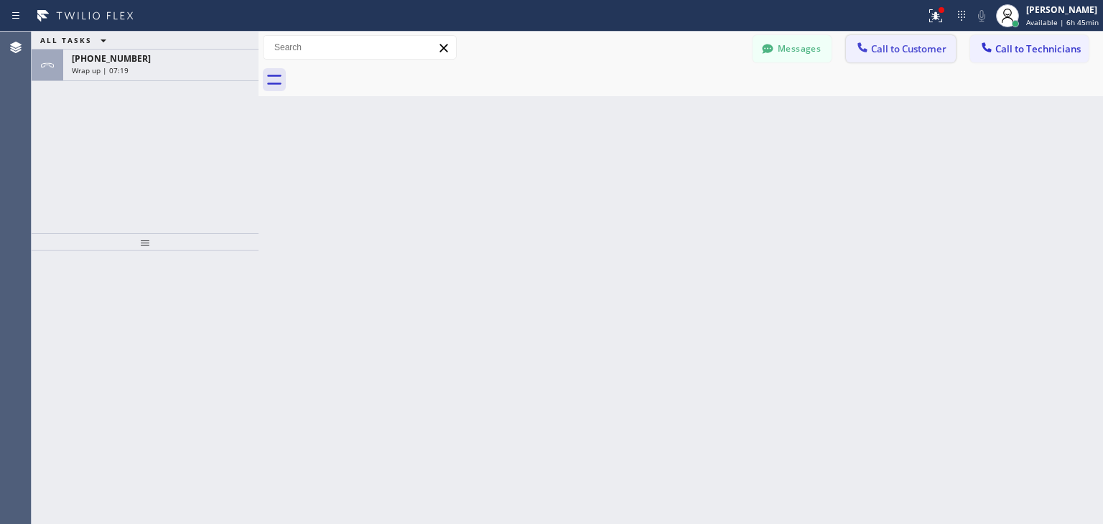
click at [925, 54] on span "Call to Customer" at bounding box center [908, 48] width 75 height 13
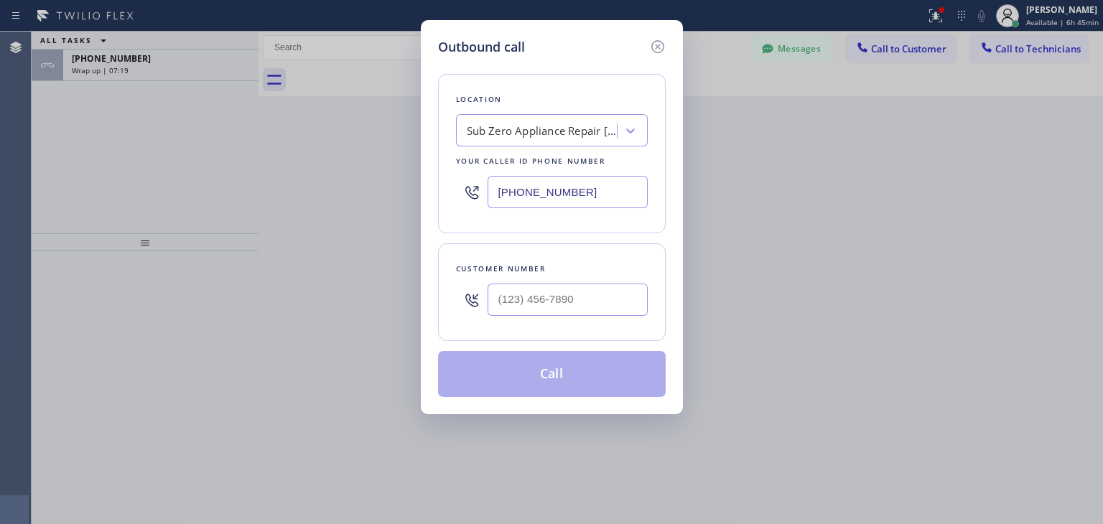
drag, startPoint x: 596, startPoint y: 340, endPoint x: 623, endPoint y: 302, distance: 46.3
click at [623, 302] on div "Location Sub Zero Appliance Repair [GEOGRAPHIC_DATA][PERSON_NAME] Your caller i…" at bounding box center [552, 227] width 228 height 340
click at [623, 302] on input "(___) ___-____" at bounding box center [568, 300] width 160 height 32
paste input "408) 500-2251"
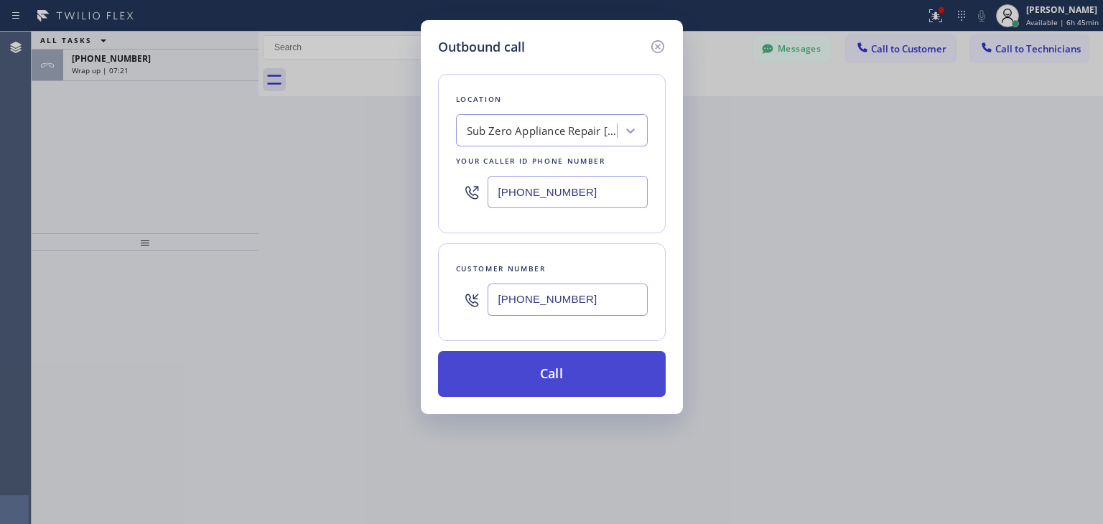
type input "[PHONE_NUMBER]"
click at [605, 368] on button "Call" at bounding box center [552, 374] width 228 height 46
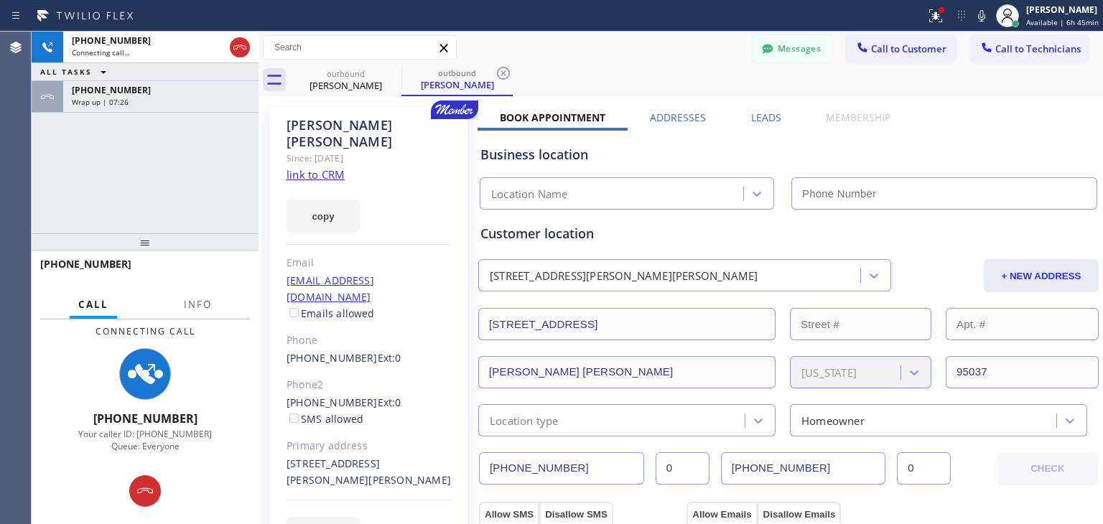
type input "[PHONE_NUMBER]"
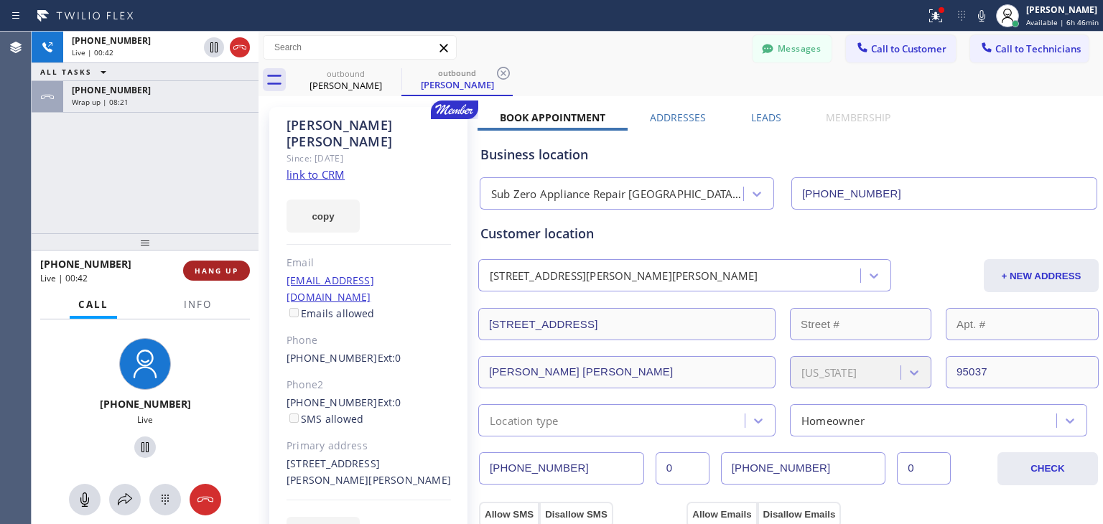
click at [230, 271] on span "HANG UP" at bounding box center [217, 271] width 44 height 10
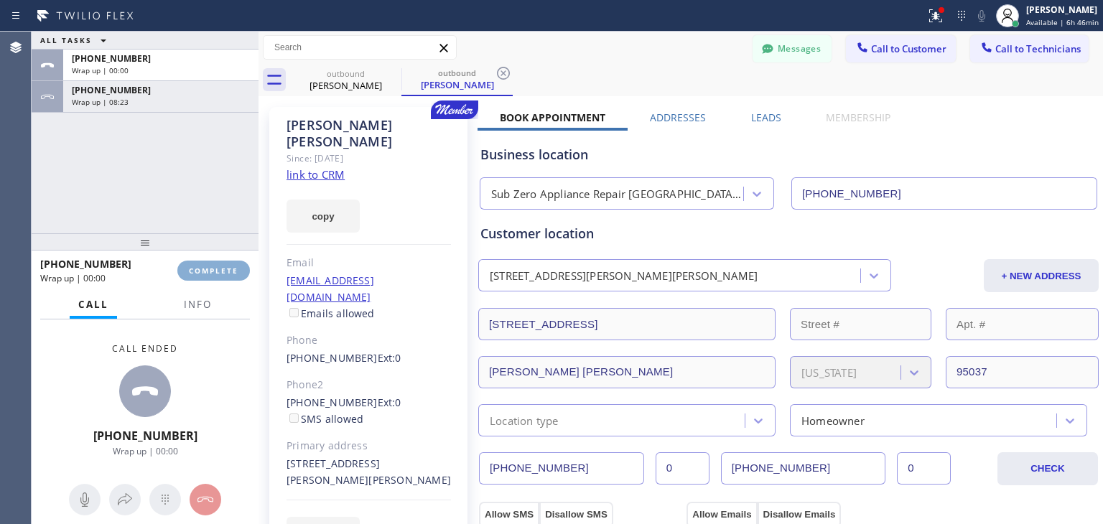
click at [230, 271] on span "COMPLETE" at bounding box center [214, 271] width 50 height 10
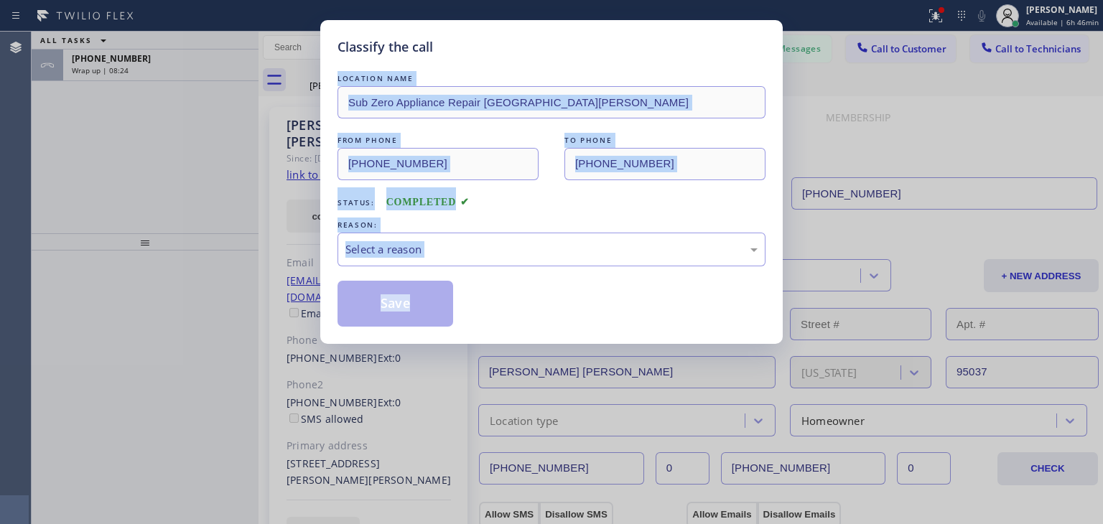
drag, startPoint x: 231, startPoint y: 84, endPoint x: 589, endPoint y: 295, distance: 415.0
click at [589, 295] on div "Classify the call LOCATION NAME Sub Zero Appliance Repair Santa [PERSON_NAME] F…" at bounding box center [551, 262] width 1103 height 524
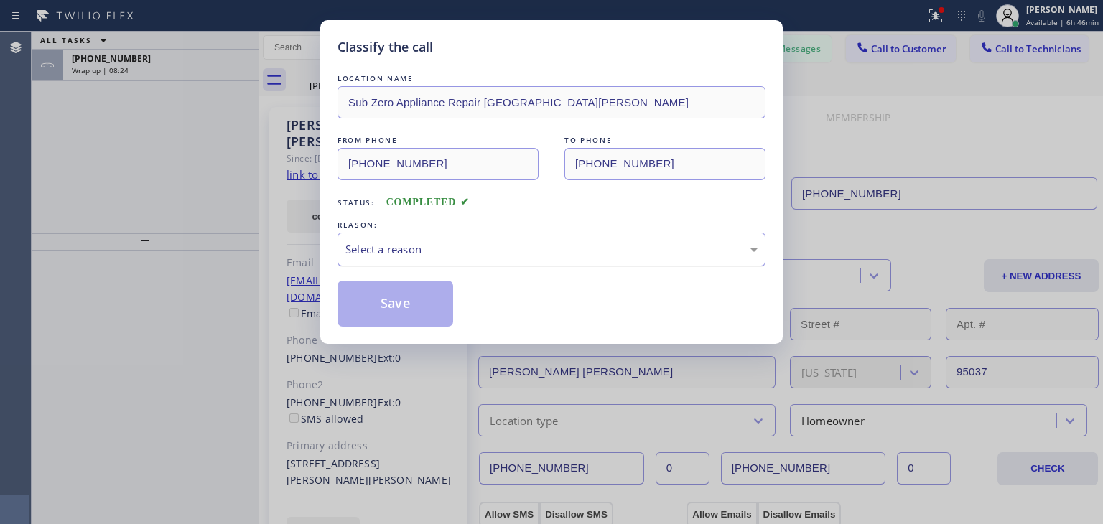
drag, startPoint x: 589, startPoint y: 295, endPoint x: 629, endPoint y: 259, distance: 53.5
click at [629, 259] on div "LOCATION NAME Sub Zero Appliance Repair Santa [PERSON_NAME] FROM PHONE [PHONE_N…" at bounding box center [552, 199] width 428 height 256
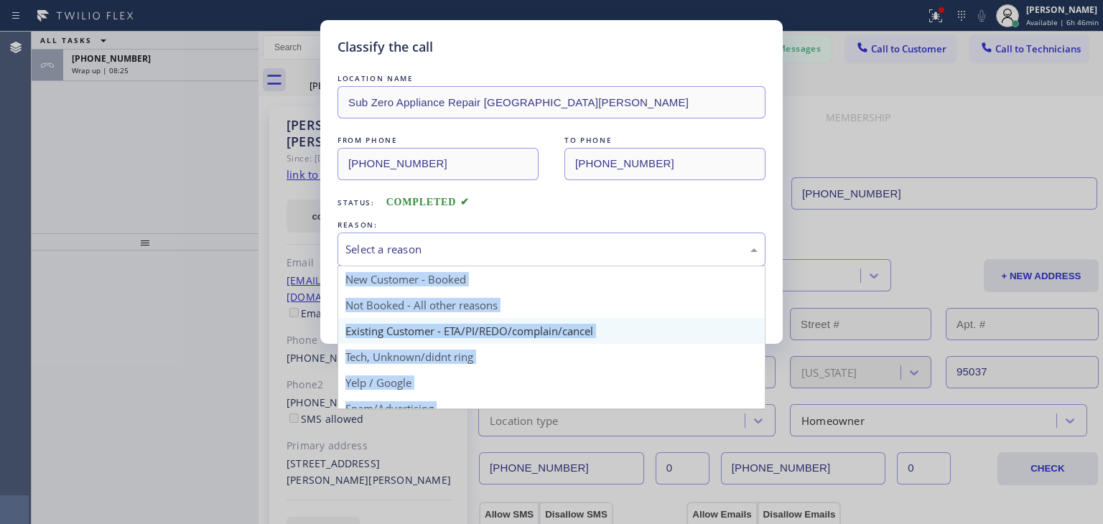
drag, startPoint x: 629, startPoint y: 259, endPoint x: 592, endPoint y: 328, distance: 78.4
click at [592, 266] on div "Select a reason New Customer - Booked Not Booked - All other reasons Existing C…" at bounding box center [552, 250] width 428 height 34
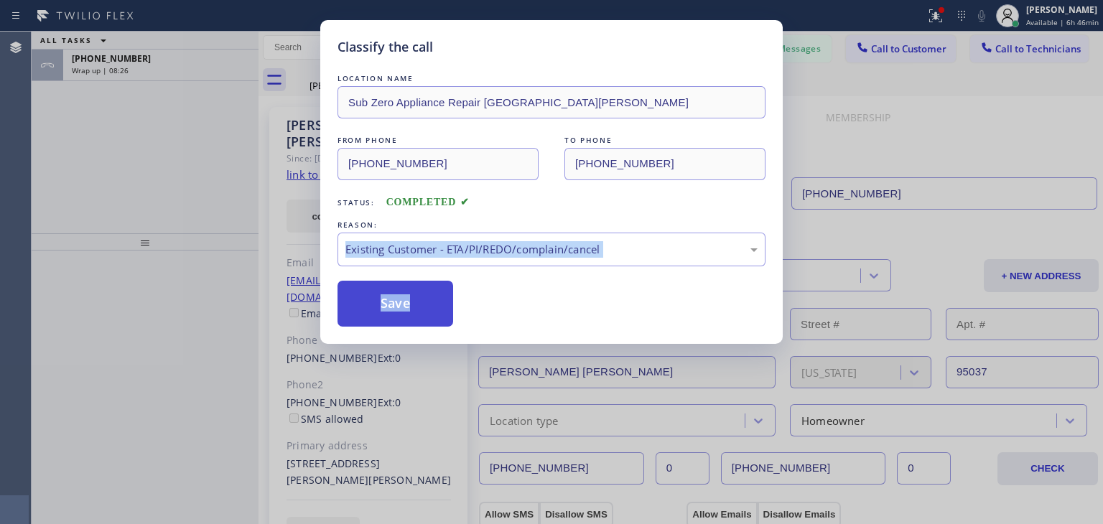
click at [437, 291] on button "Save" at bounding box center [396, 304] width 116 height 46
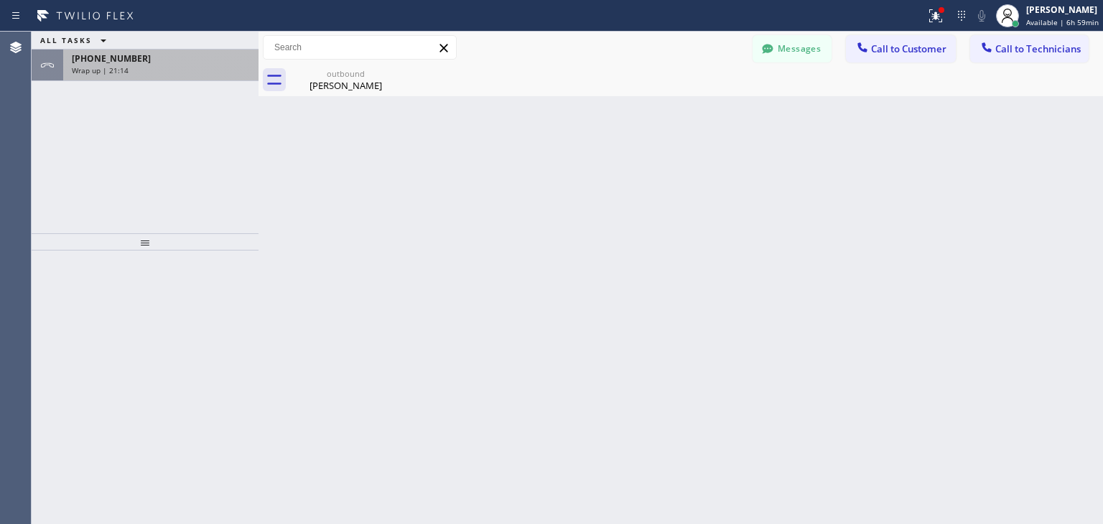
click at [236, 62] on div "[PHONE_NUMBER]" at bounding box center [161, 58] width 178 height 12
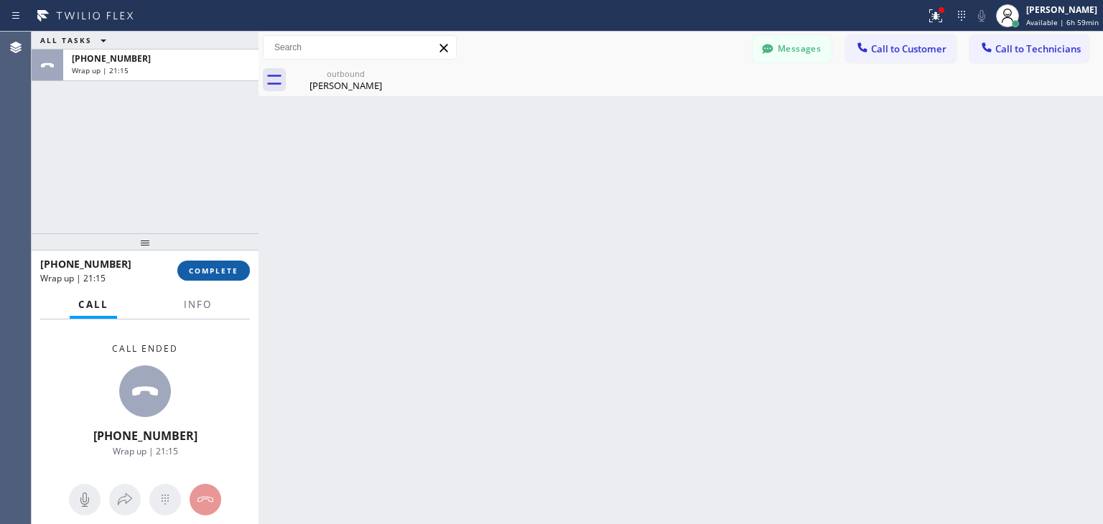
click at [227, 273] on span "COMPLETE" at bounding box center [214, 271] width 50 height 10
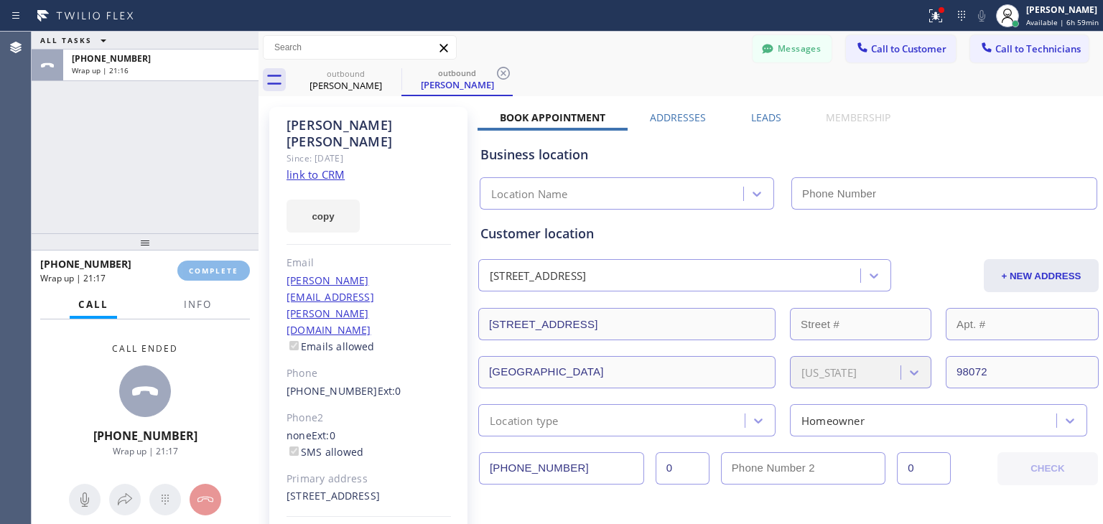
type input "[PHONE_NUMBER]"
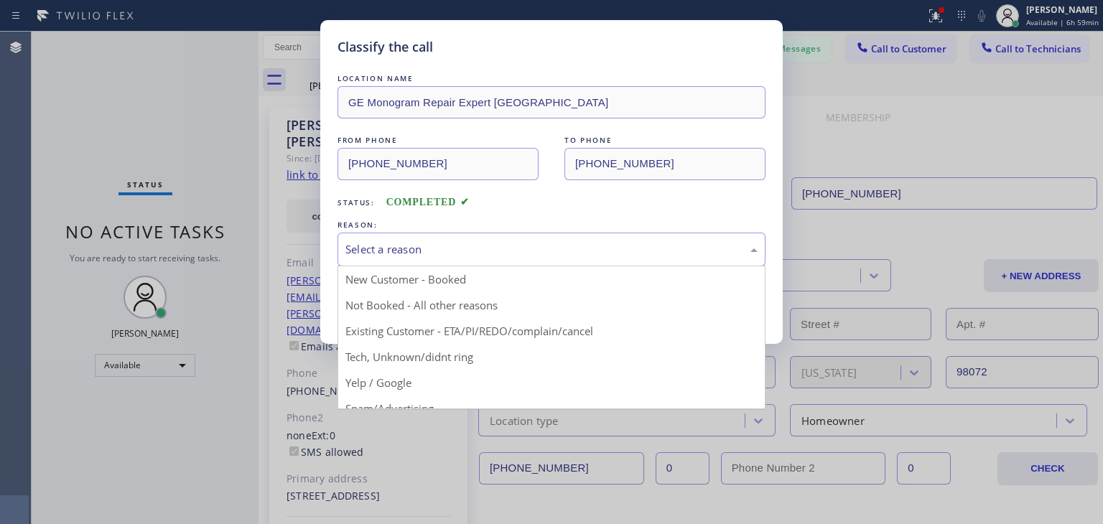
click at [619, 247] on div "Select a reason" at bounding box center [552, 249] width 412 height 17
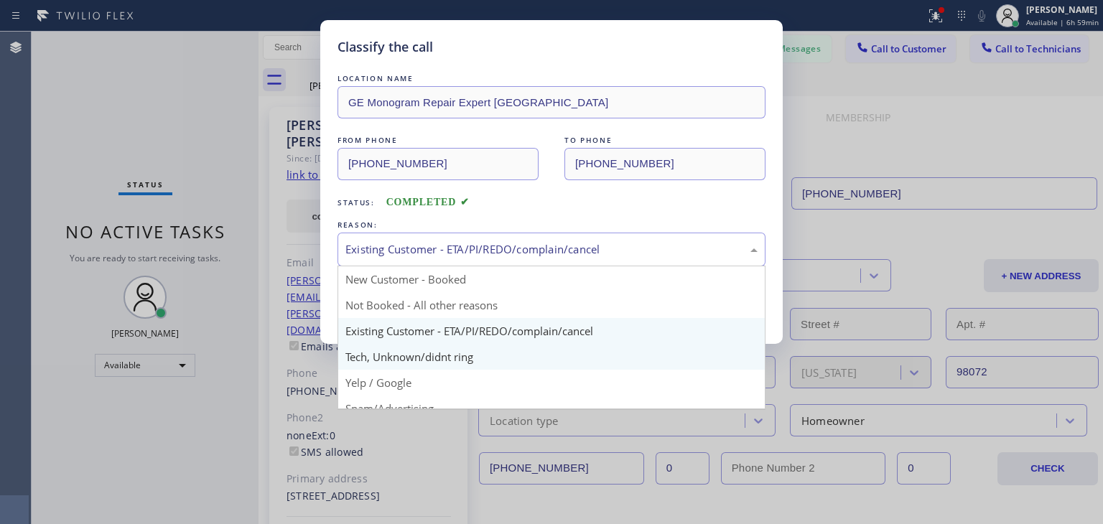
drag, startPoint x: 693, startPoint y: 249, endPoint x: 644, endPoint y: 359, distance: 121.2
click at [644, 266] on div "Existing Customer - ETA/PI/REDO/complain/cancel New Customer - Booked Not Booke…" at bounding box center [552, 250] width 428 height 34
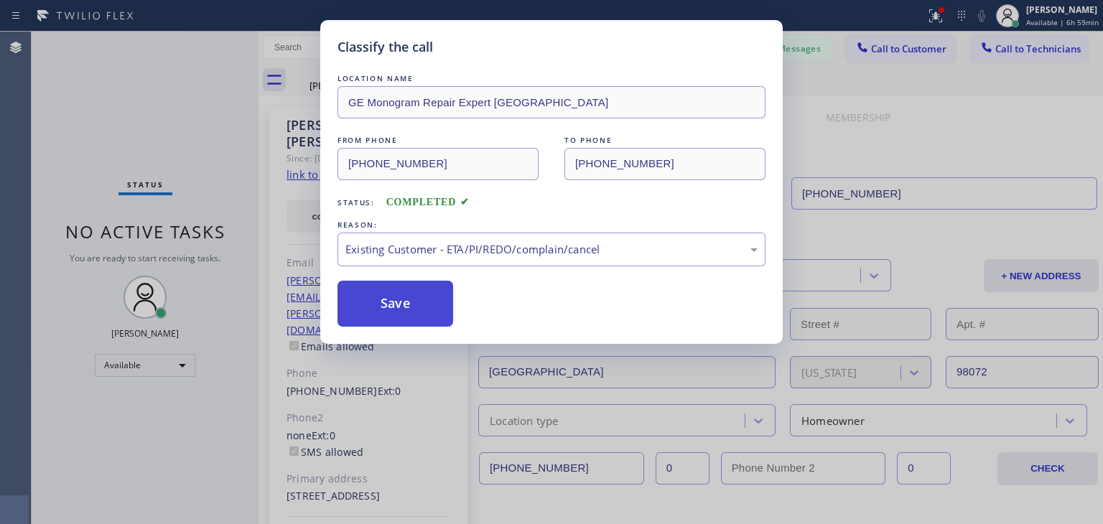
click at [391, 300] on button "Save" at bounding box center [396, 304] width 116 height 46
type input "[PHONE_NUMBER]"
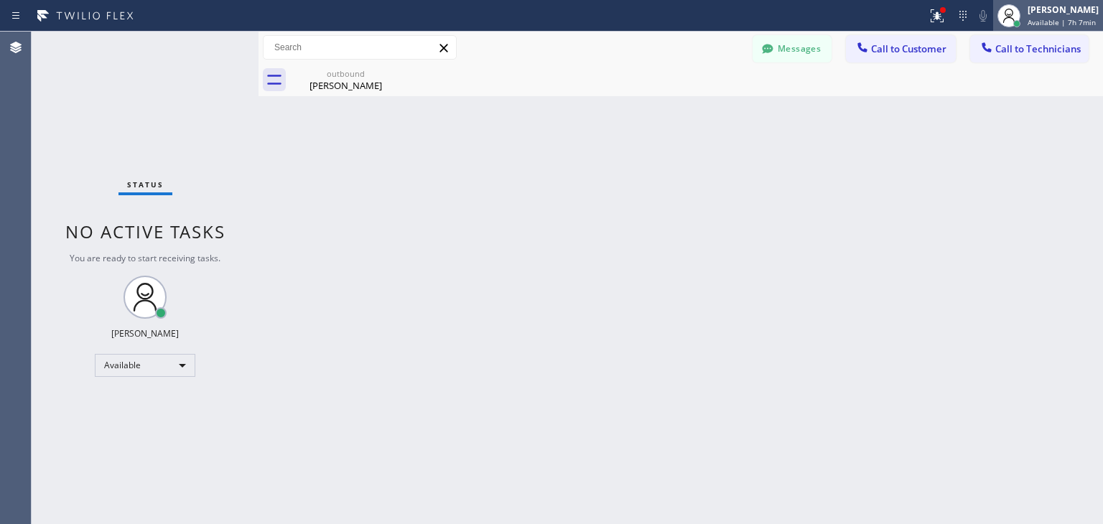
click at [1065, 29] on div "[PERSON_NAME] Available | 7h 7min" at bounding box center [1048, 16] width 110 height 32
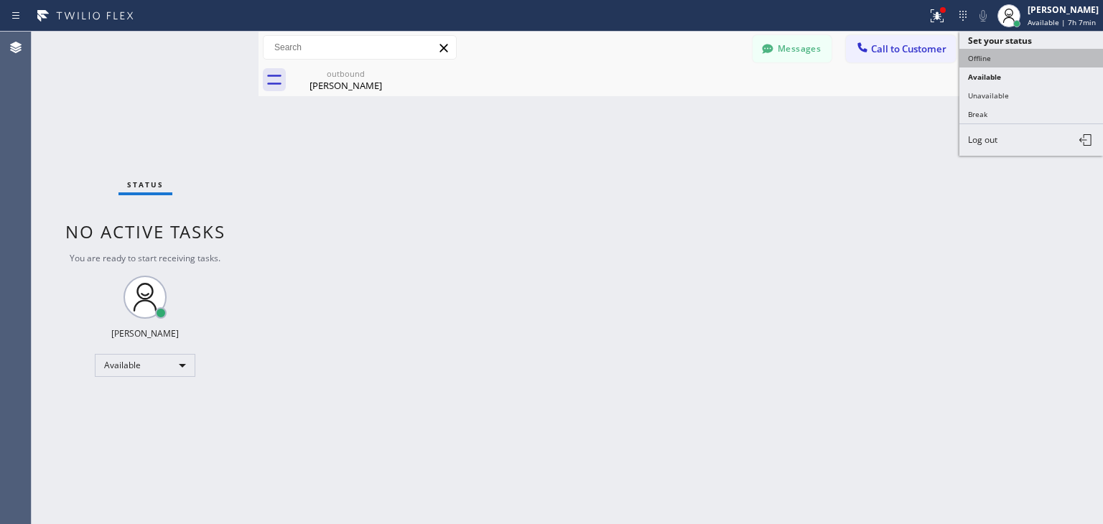
click at [1044, 54] on button "Offline" at bounding box center [1032, 58] width 144 height 19
